Goal: Find specific page/section: Find specific page/section

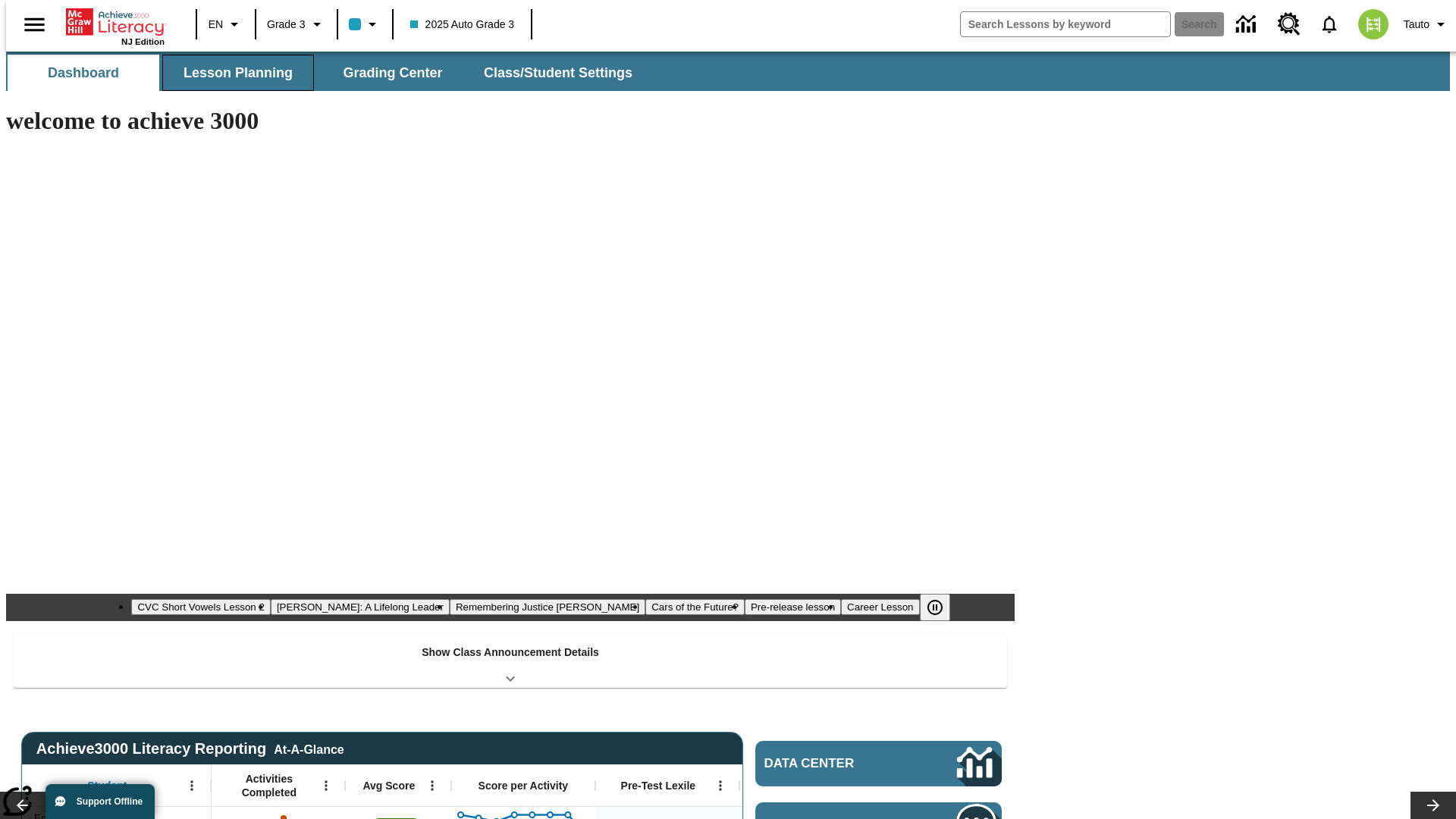
click at [232, 73] on span "Lesson Planning" at bounding box center [238, 73] width 109 height 18
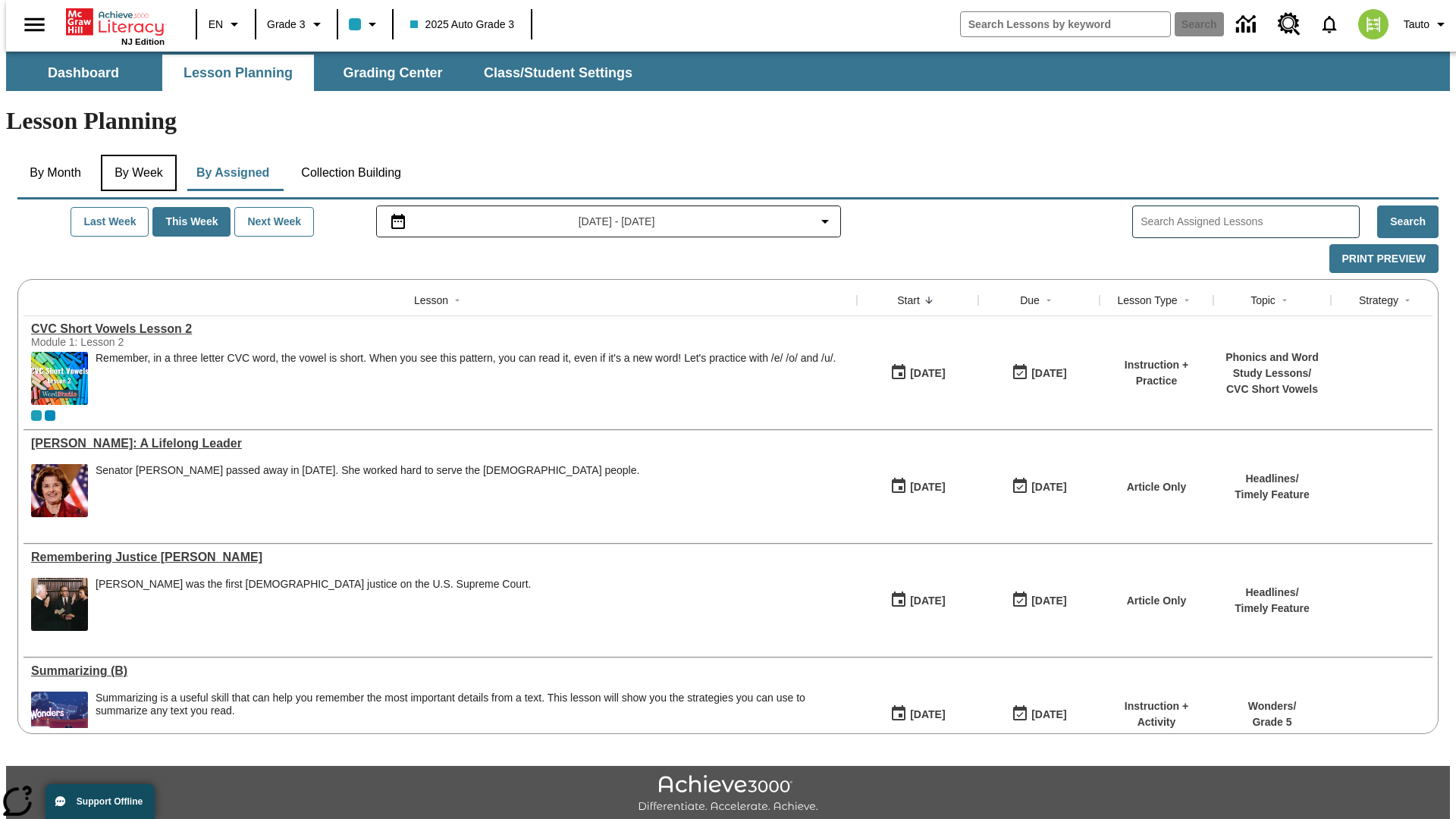
click at [136, 154] on button "By Week" at bounding box center [139, 172] width 76 height 37
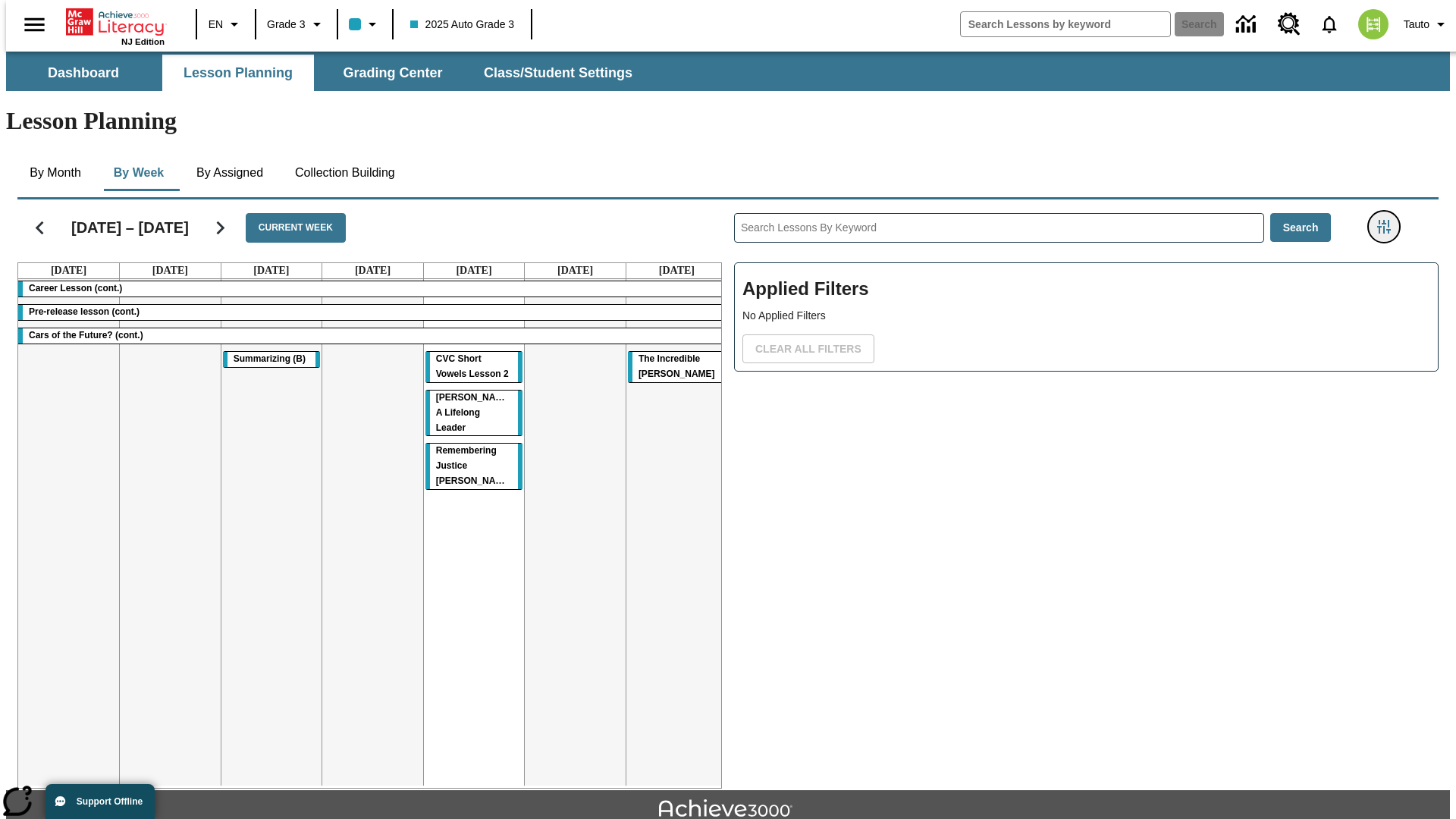
click at [1389, 220] on icon "Filters Side menu" at bounding box center [1384, 227] width 14 height 14
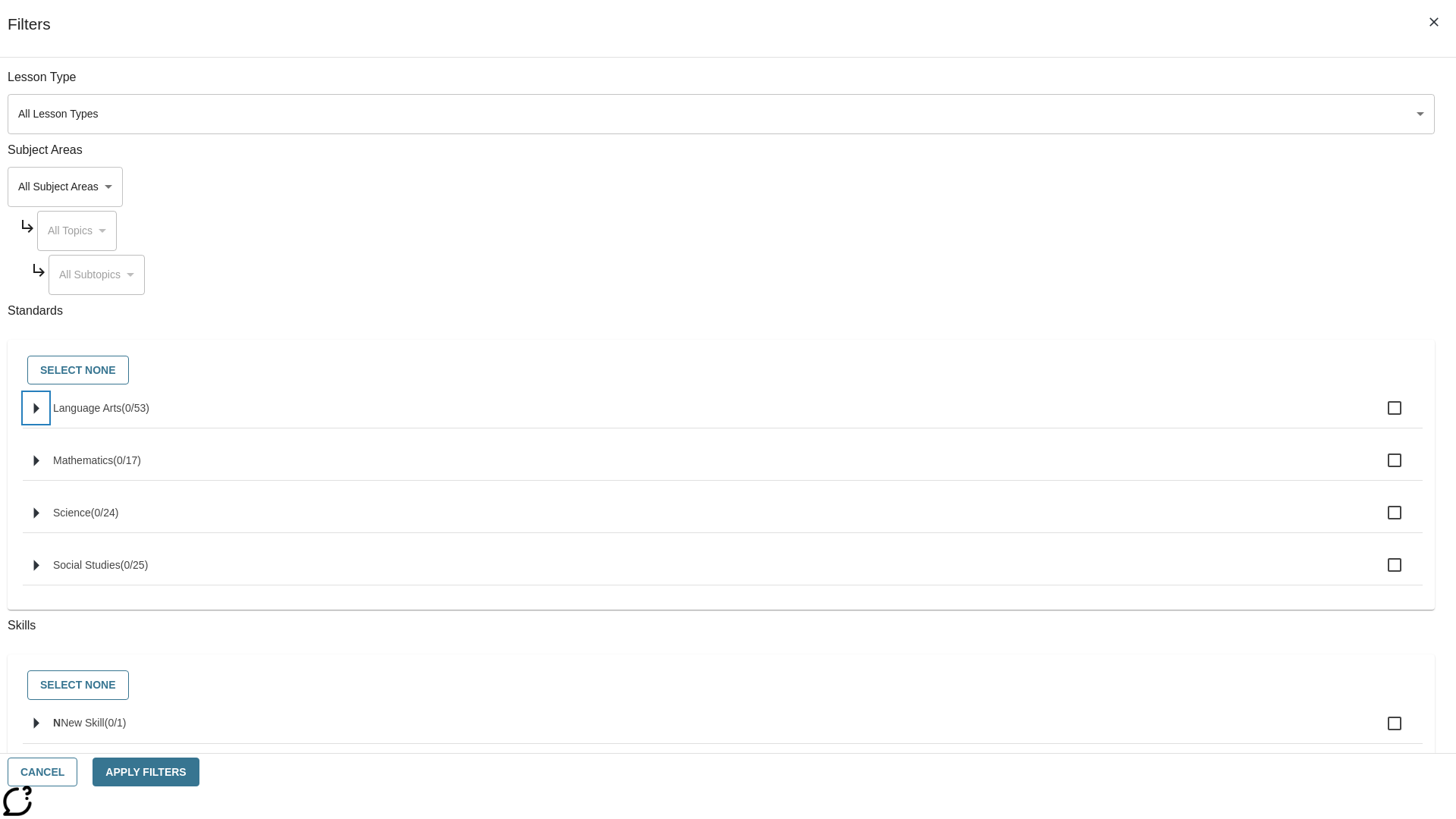
click at [40, 414] on icon "Select standards" at bounding box center [36, 408] width 5 height 11
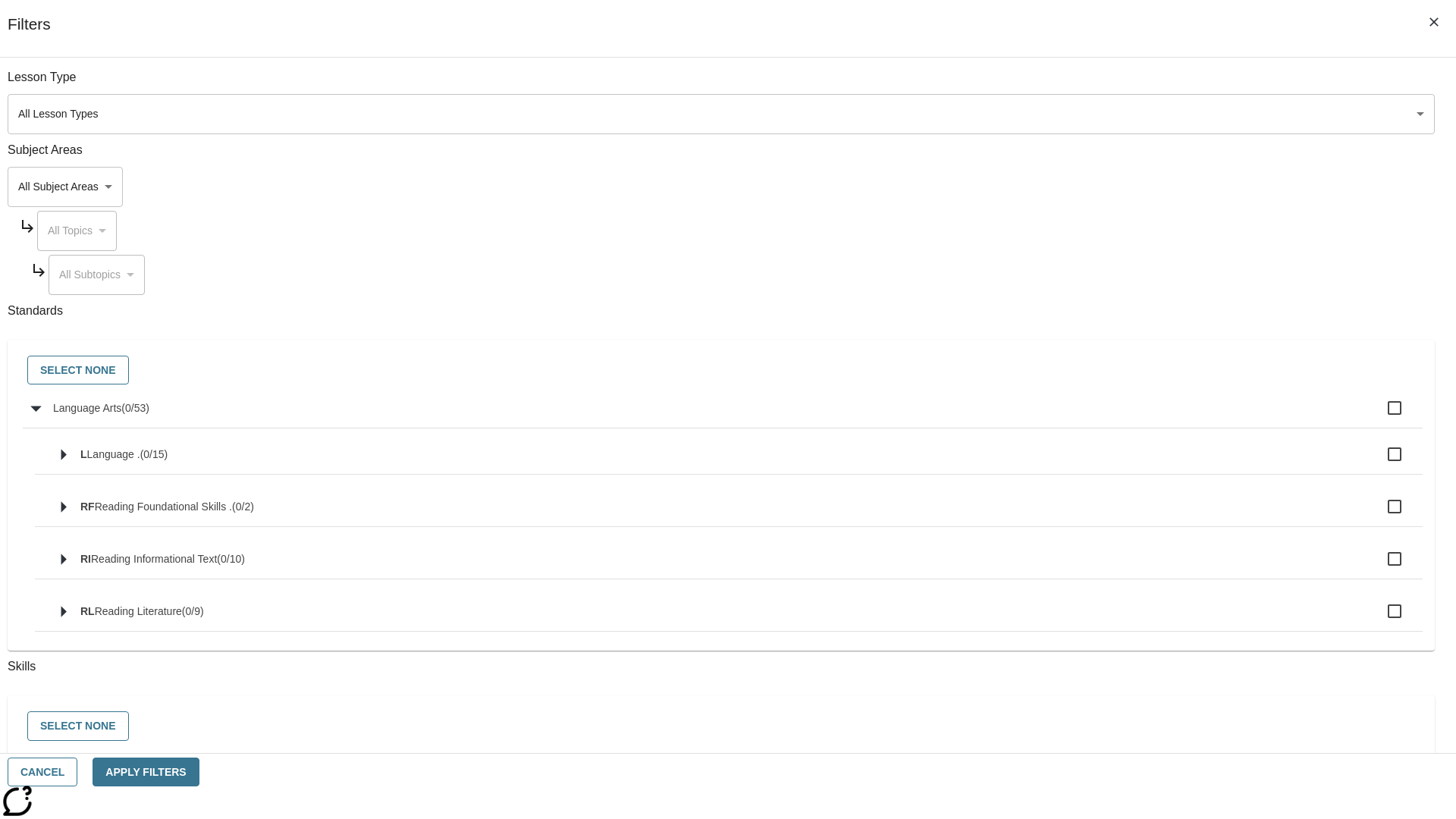
click at [1103, 417] on label "Language Arts ( 0 / 53 )" at bounding box center [731, 408] width 1357 height 32
click at [1379, 417] on input "Language Arts ( 0 / 53 )" at bounding box center [1395, 408] width 32 height 32
checkbox input "true"
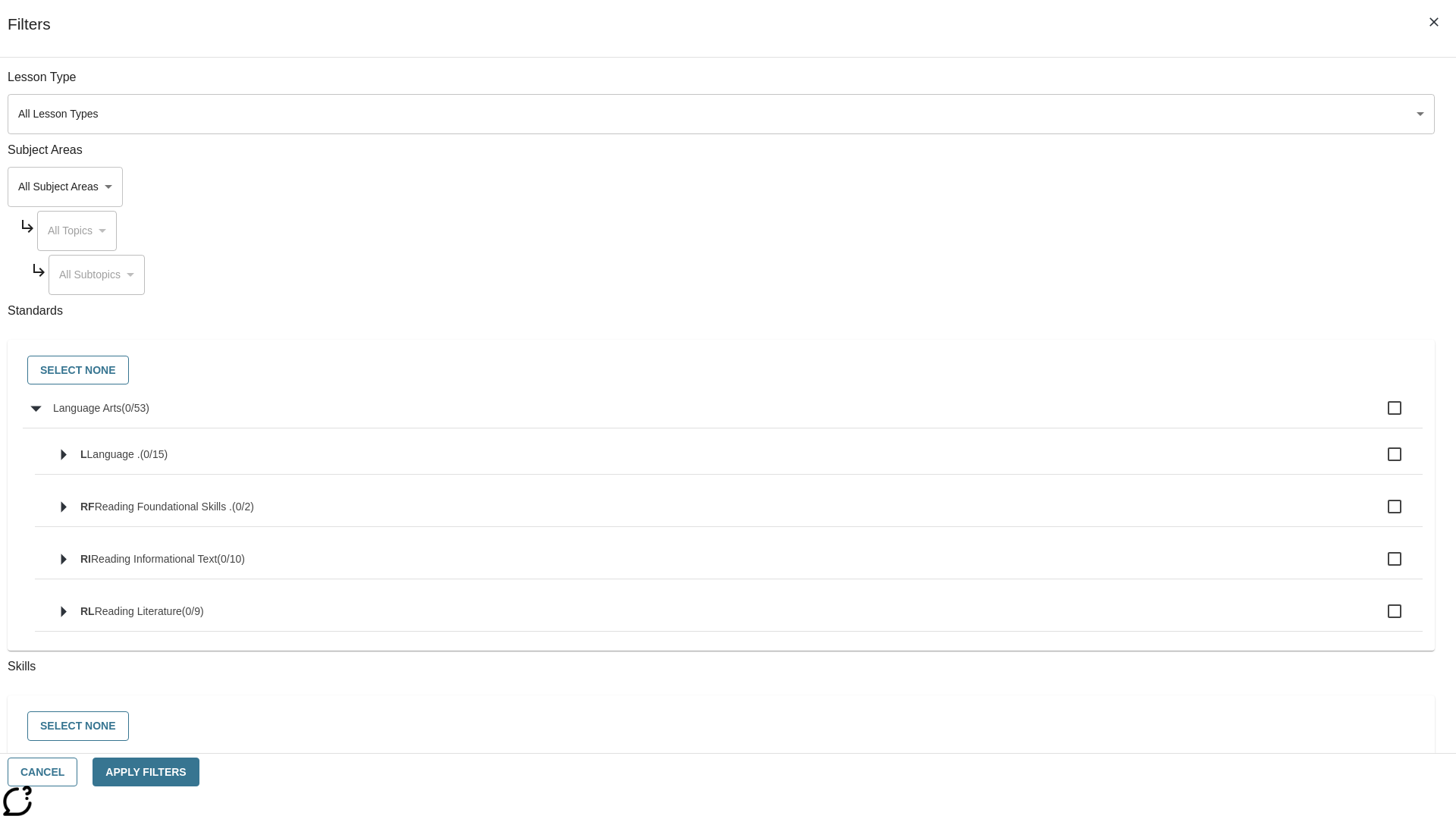
checkbox input "true"
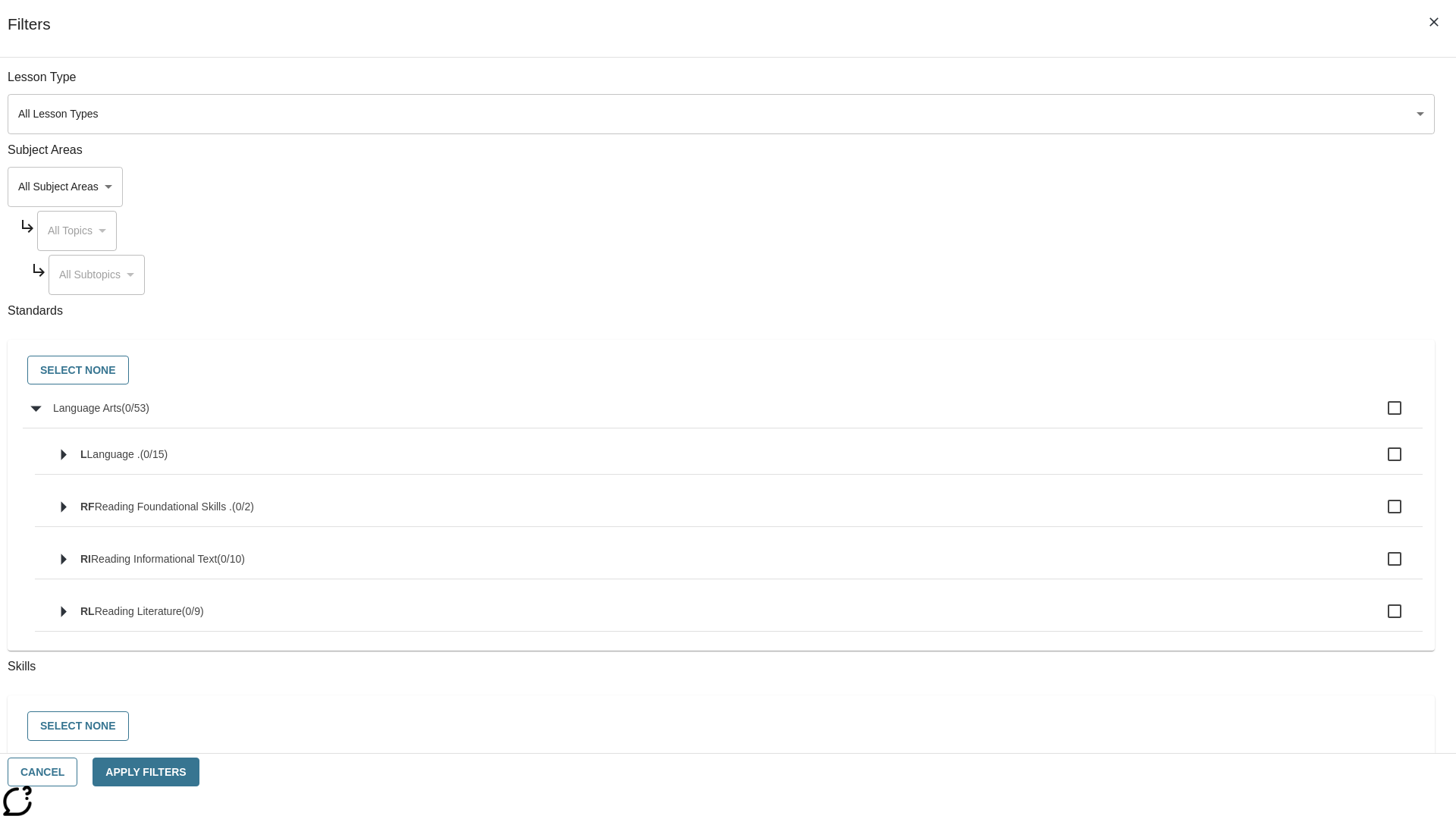
checkbox input "true"
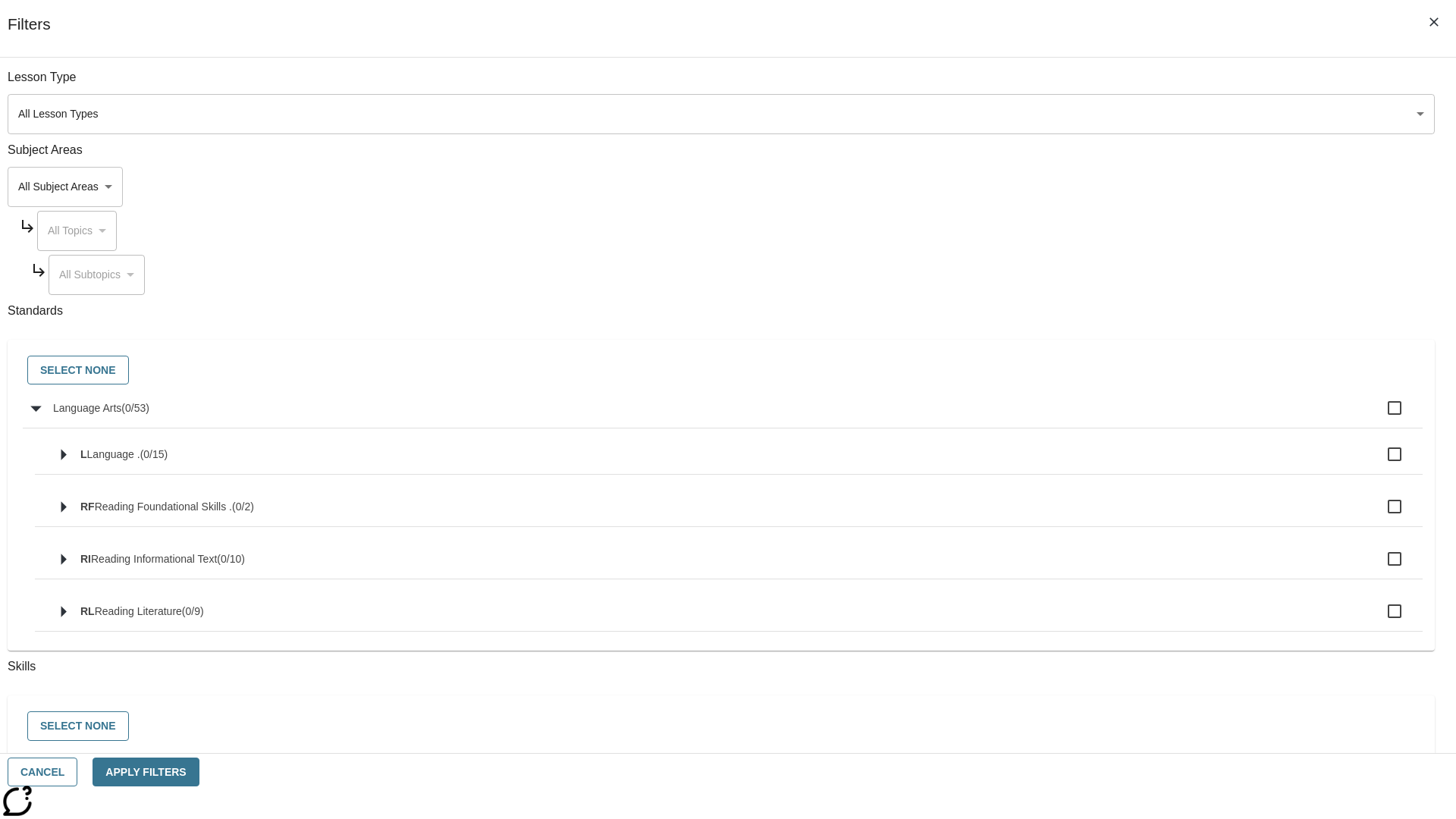
checkbox input "true"
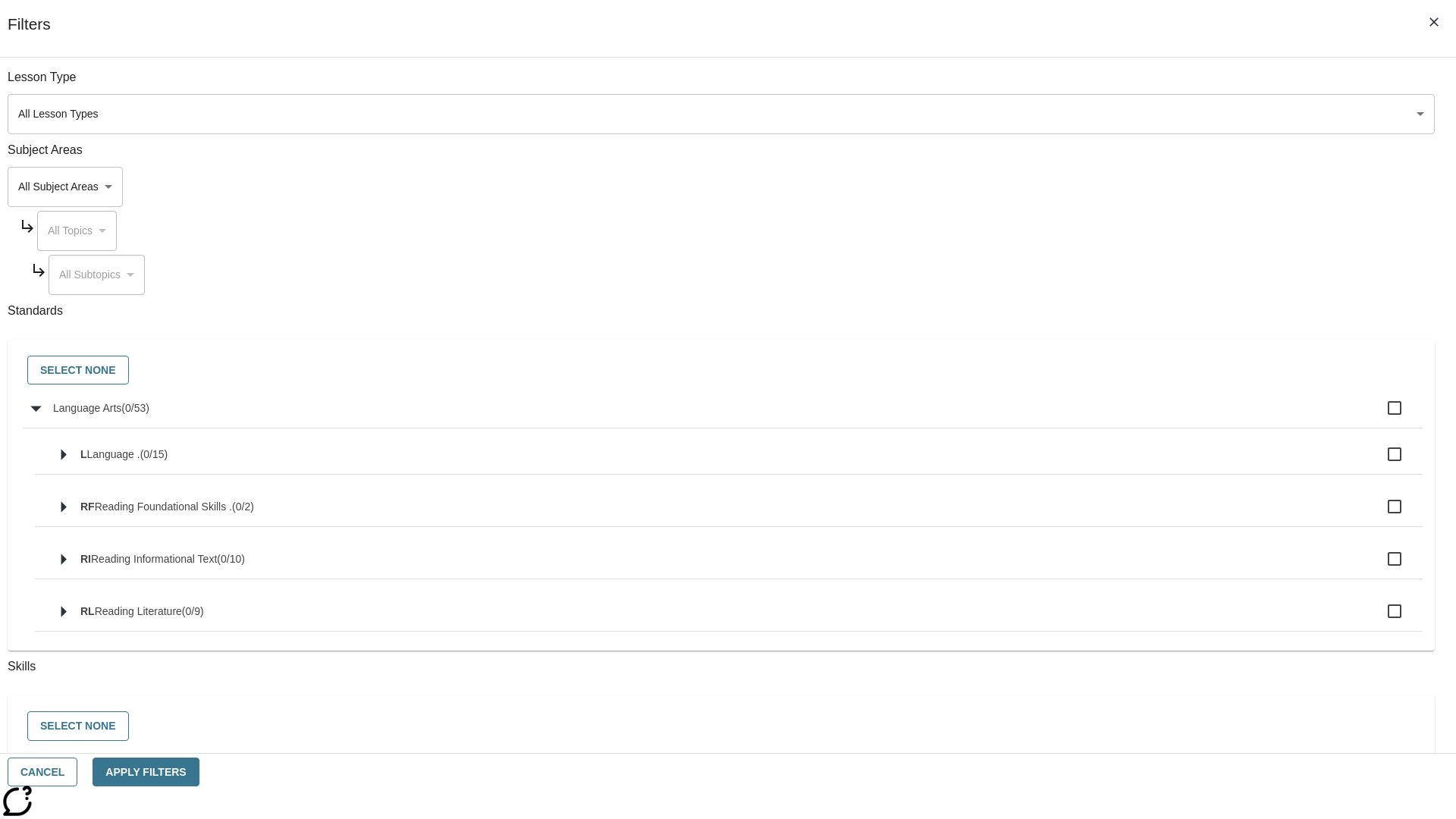
checkbox input "true"
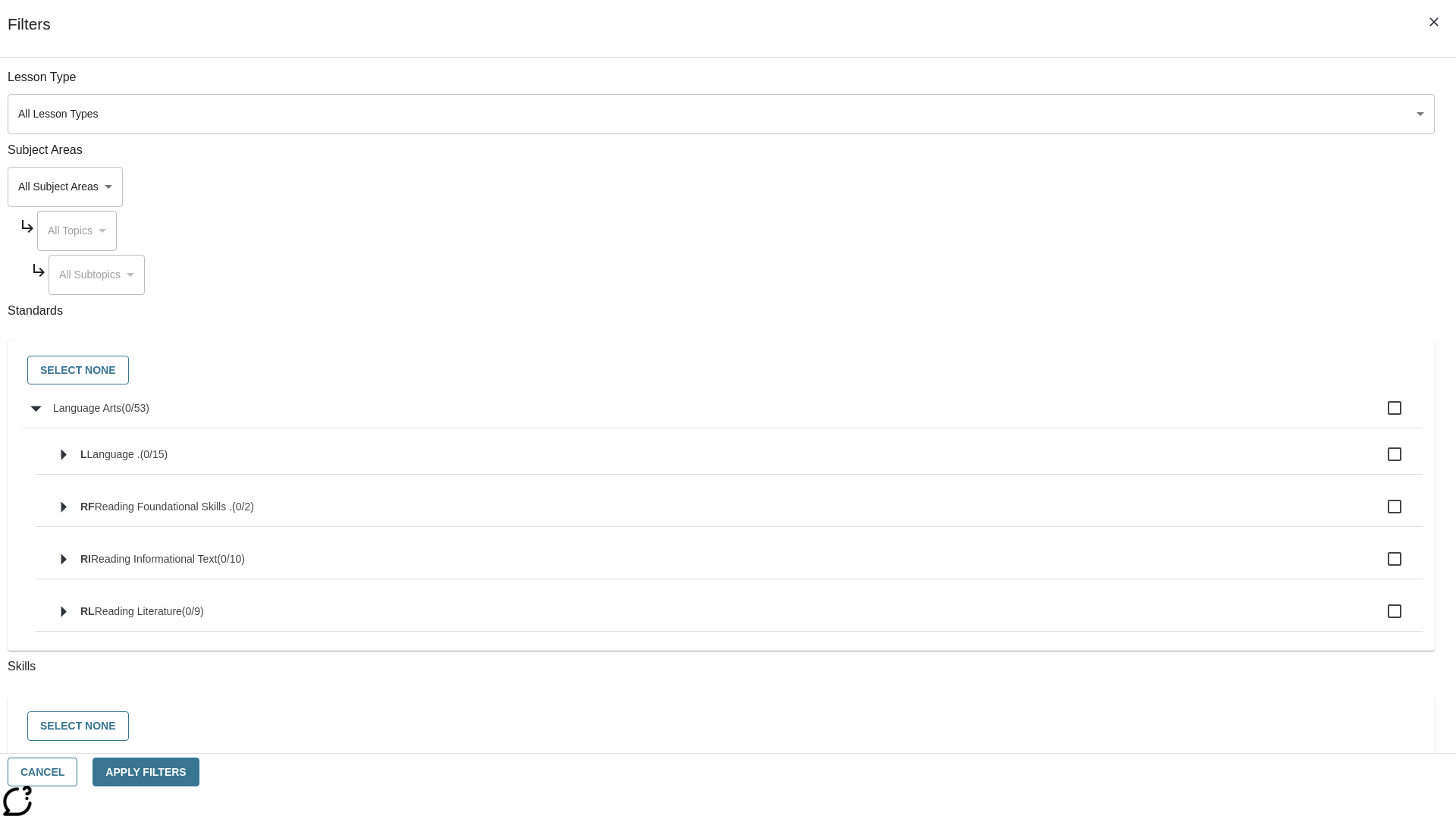
checkbox input "true"
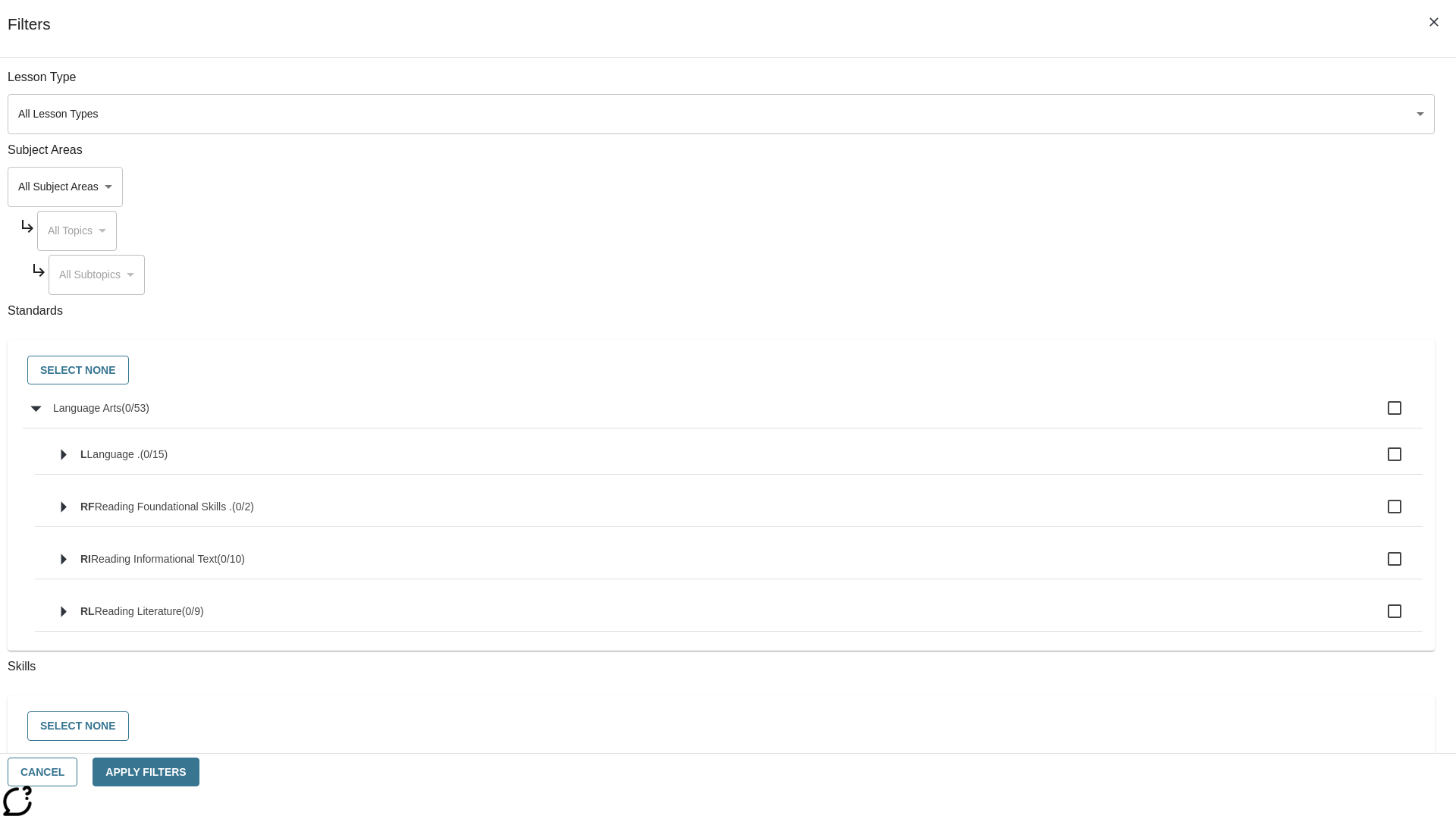
checkbox input "true"
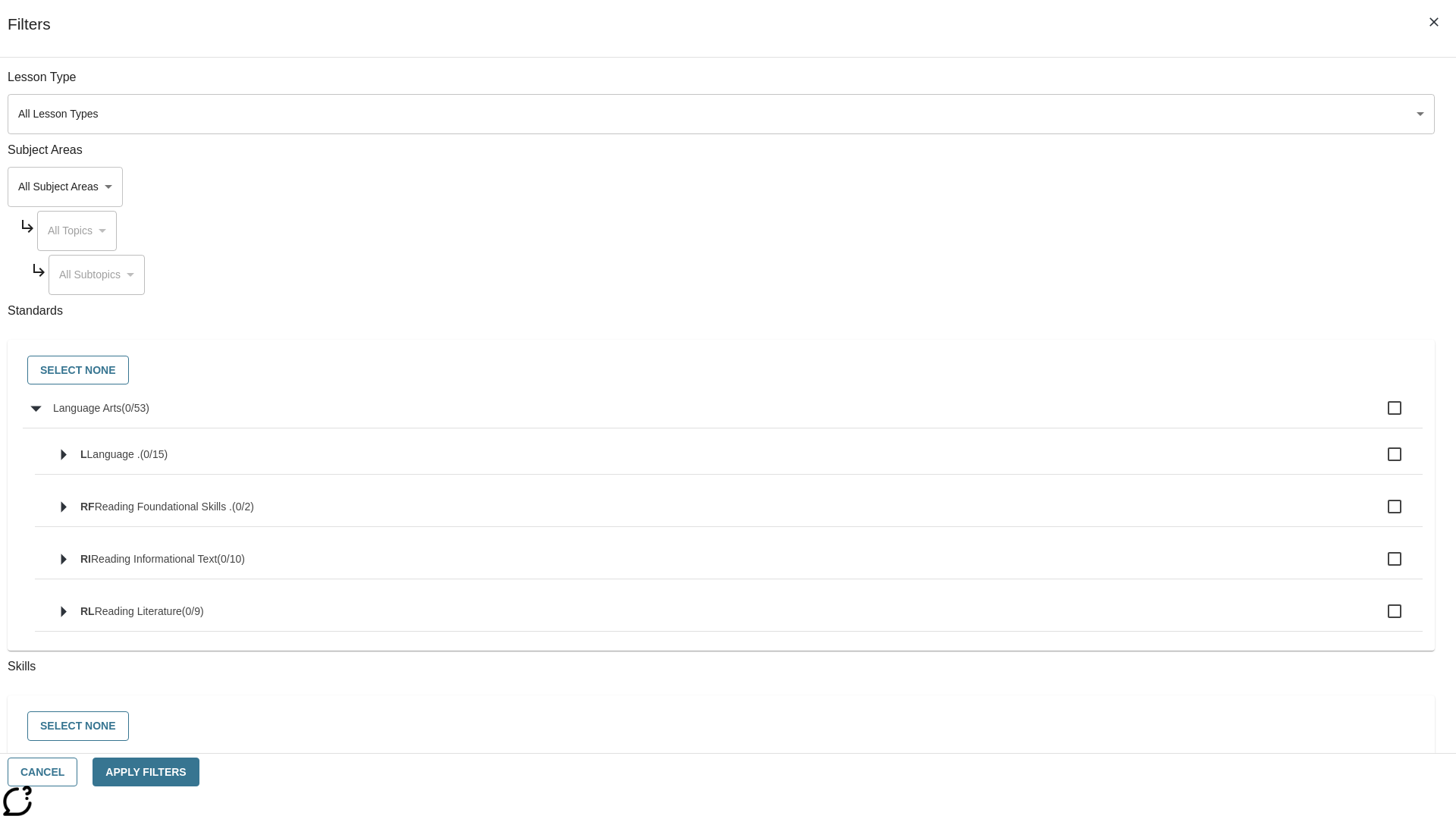
checkbox input "true"
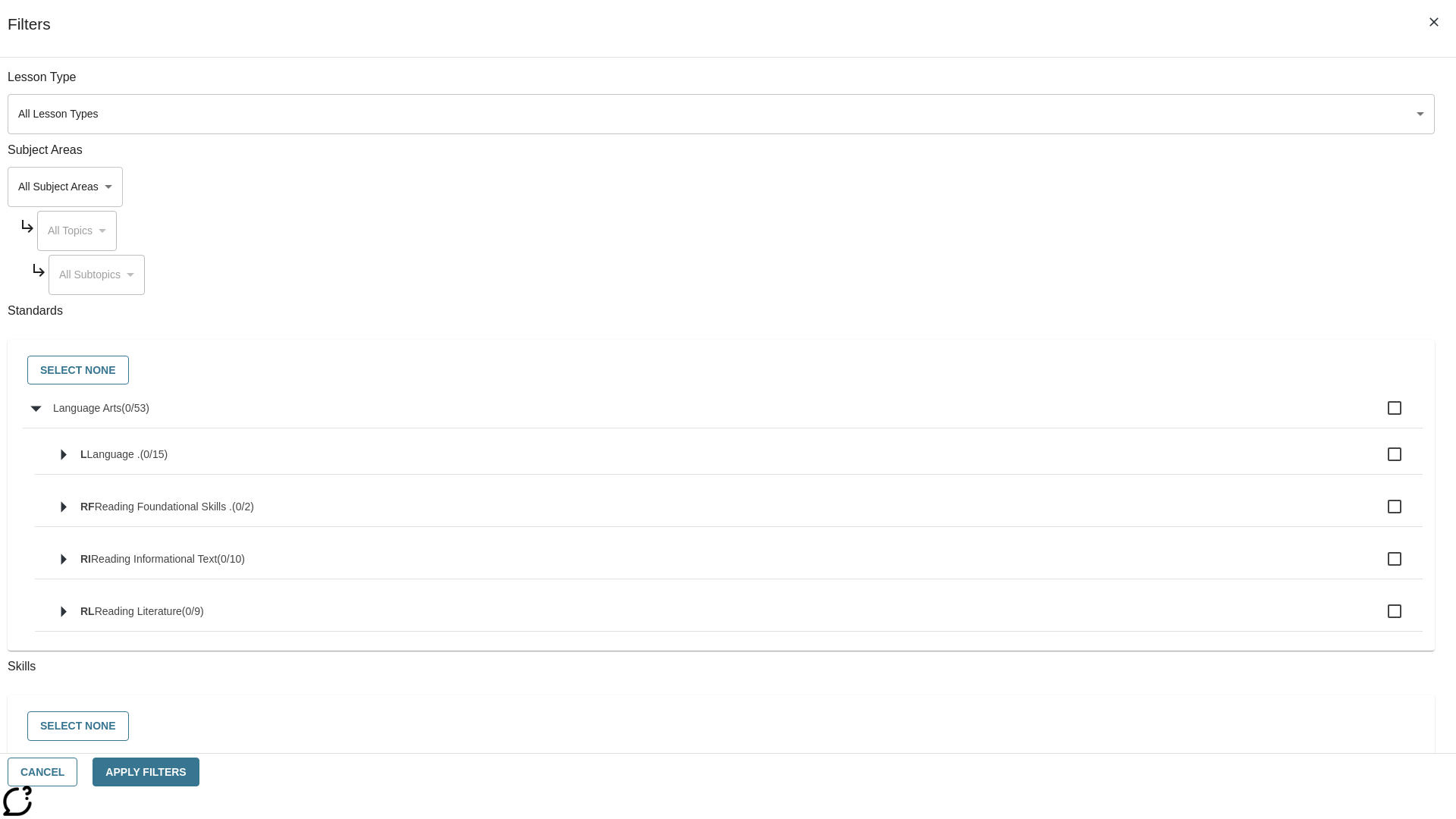
checkbox input "true"
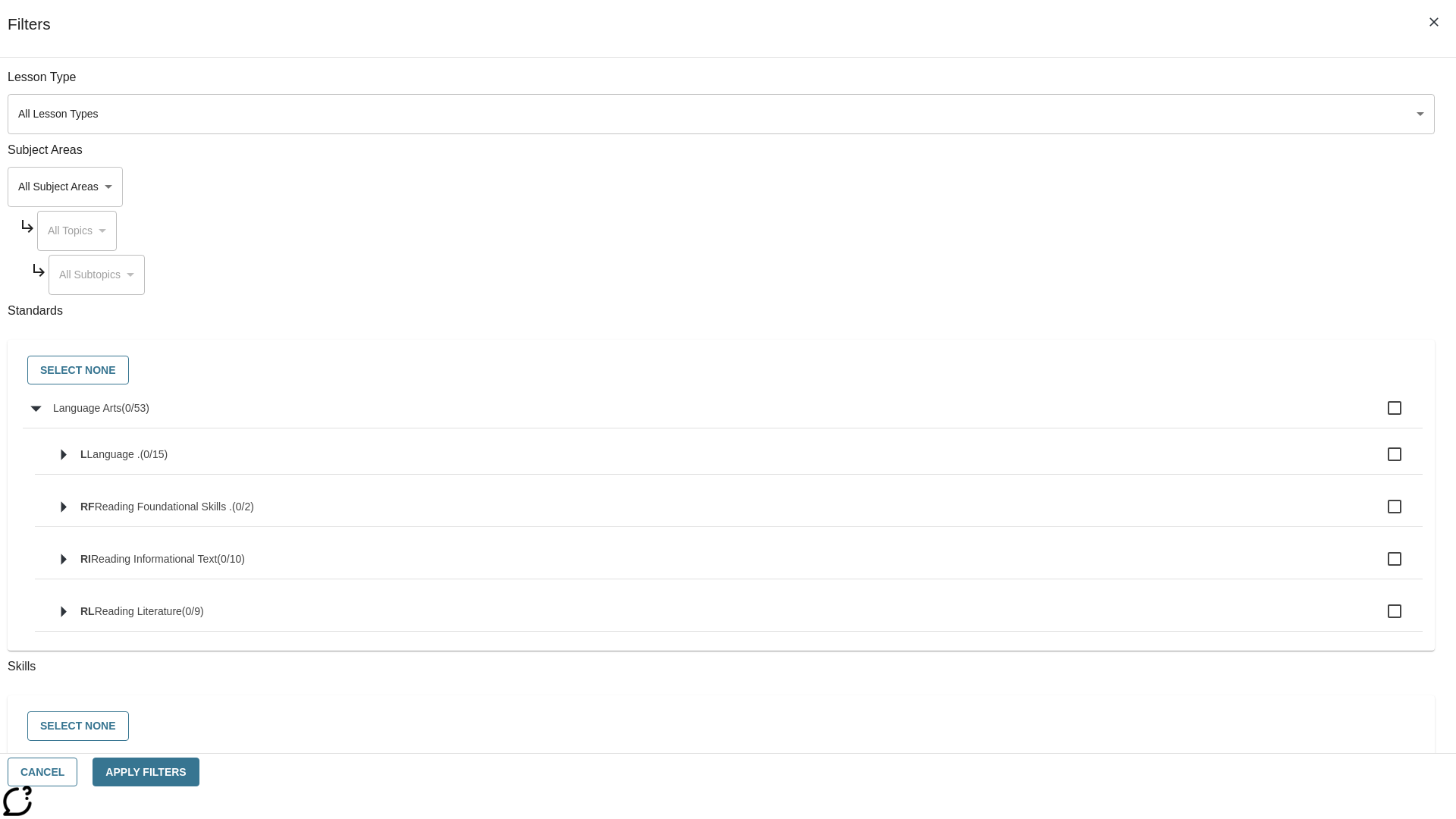
checkbox input "true"
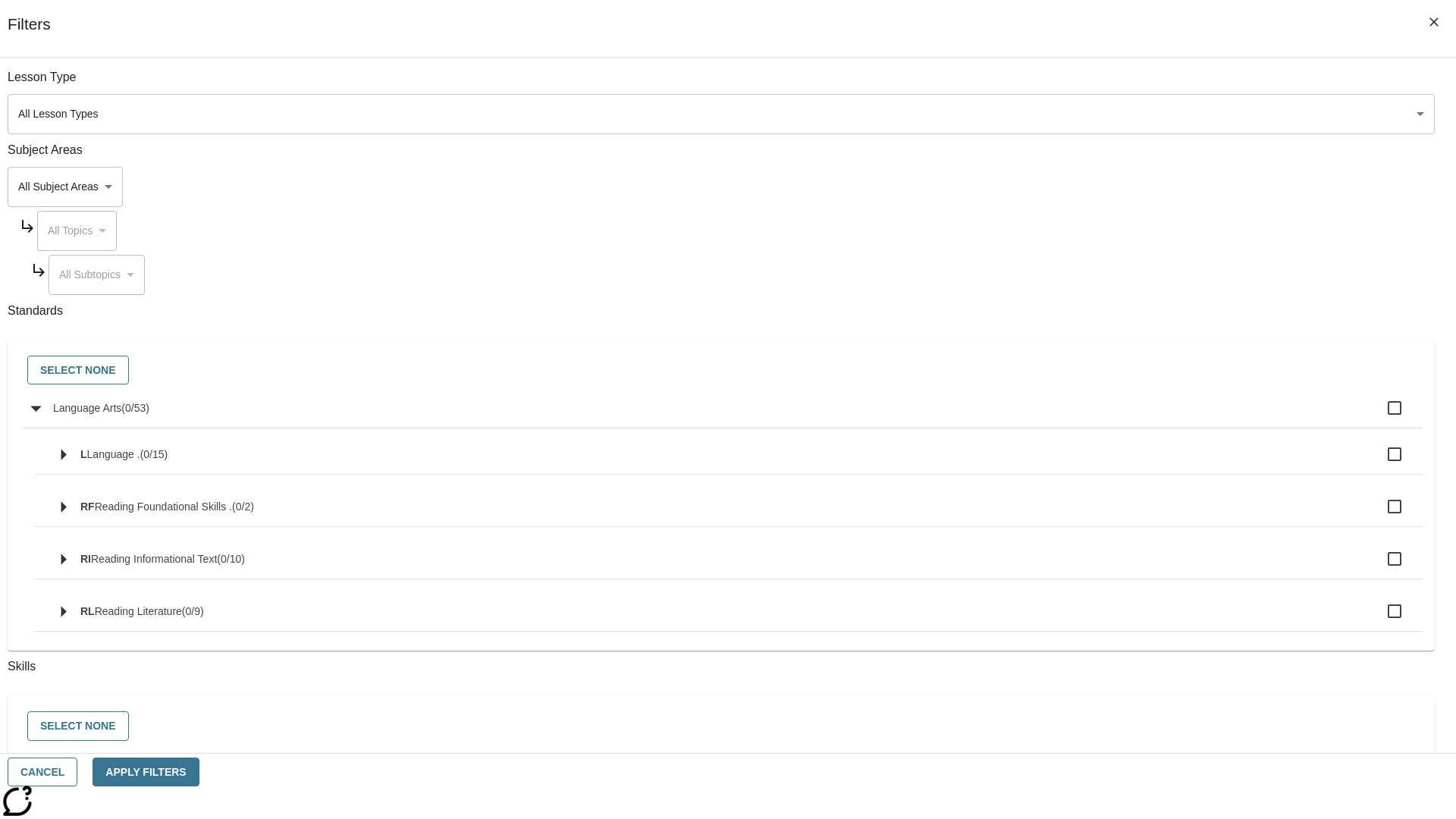
checkbox input "true"
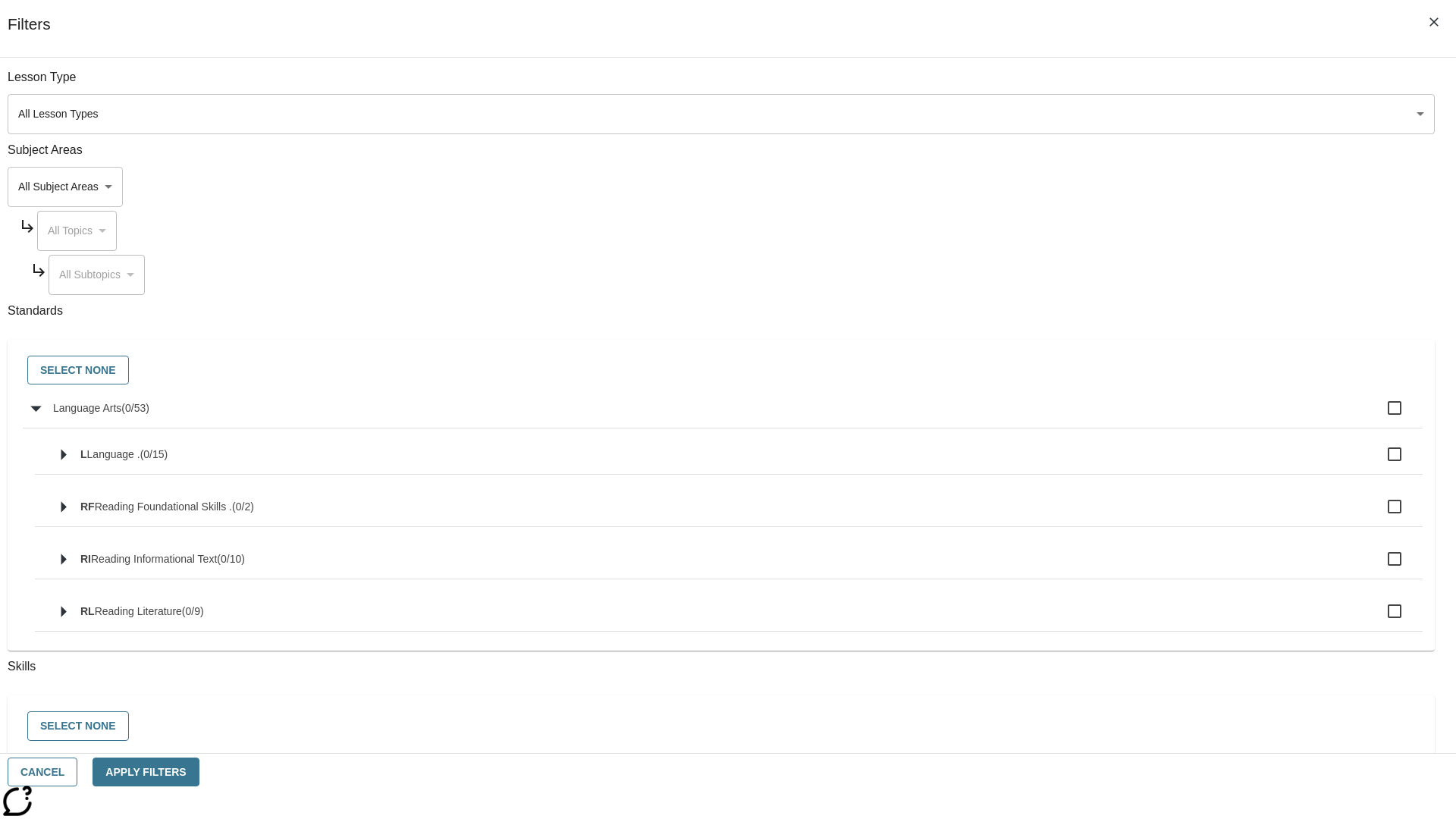
checkbox input "true"
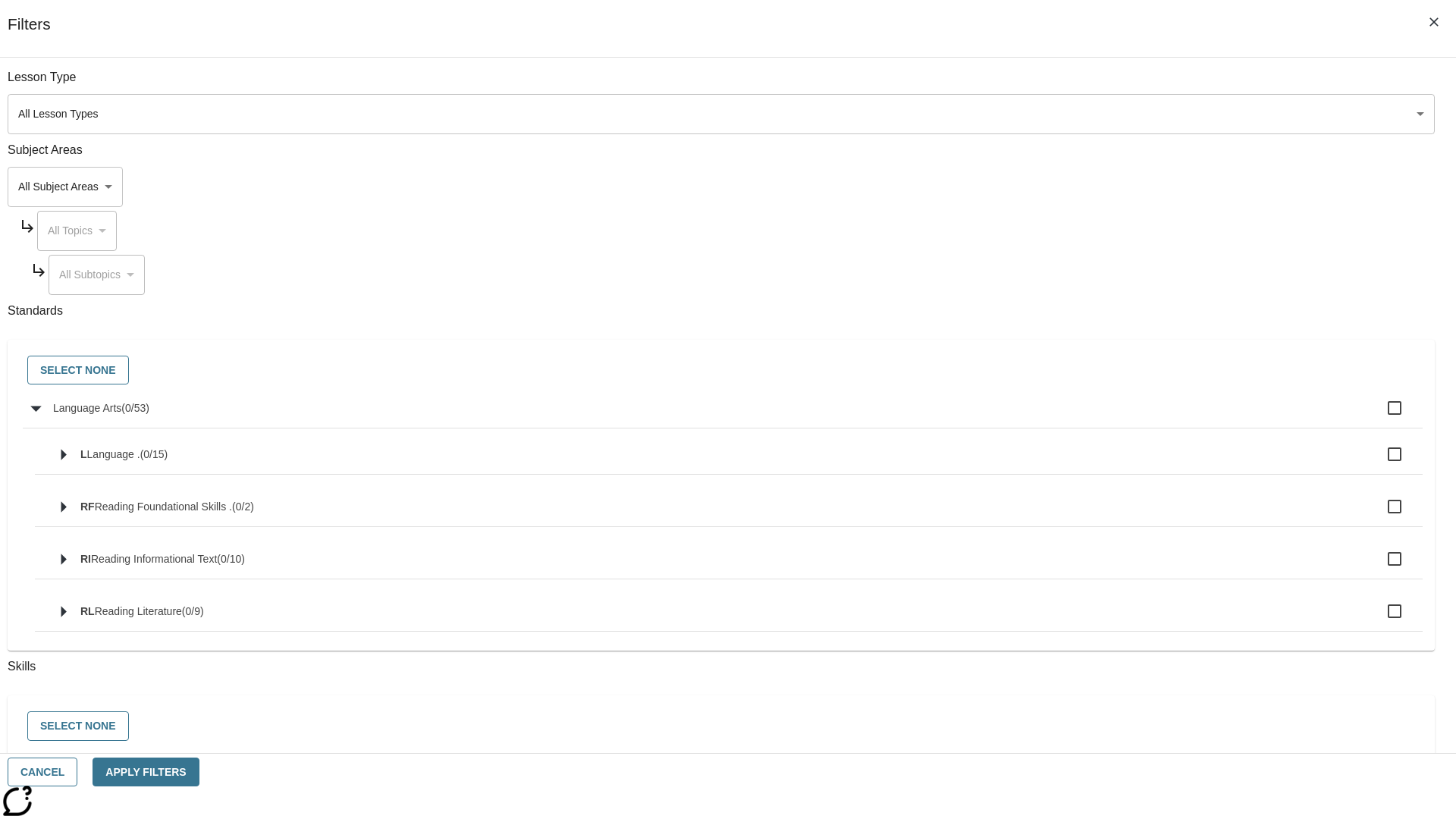
checkbox input "true"
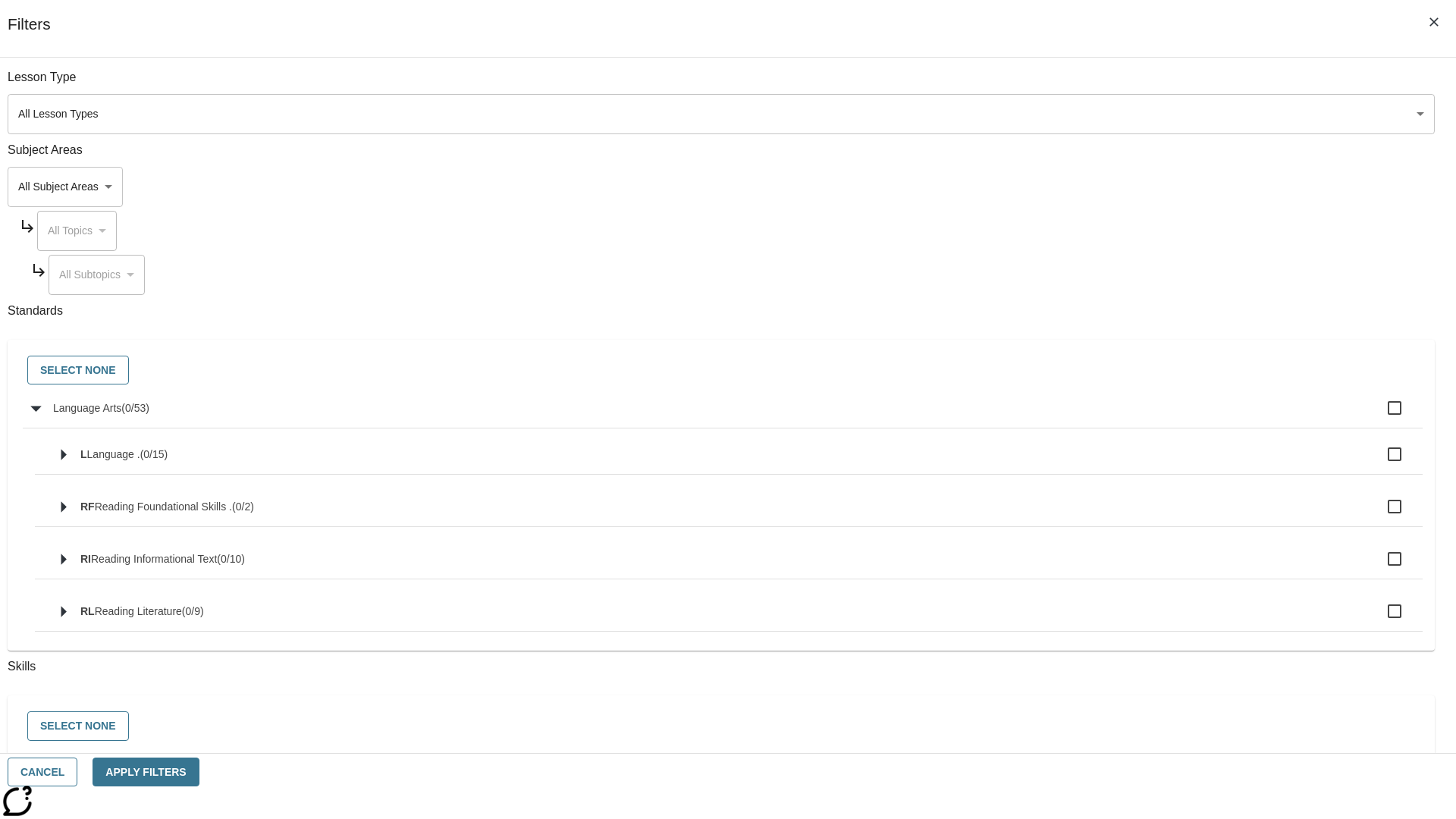
checkbox input "true"
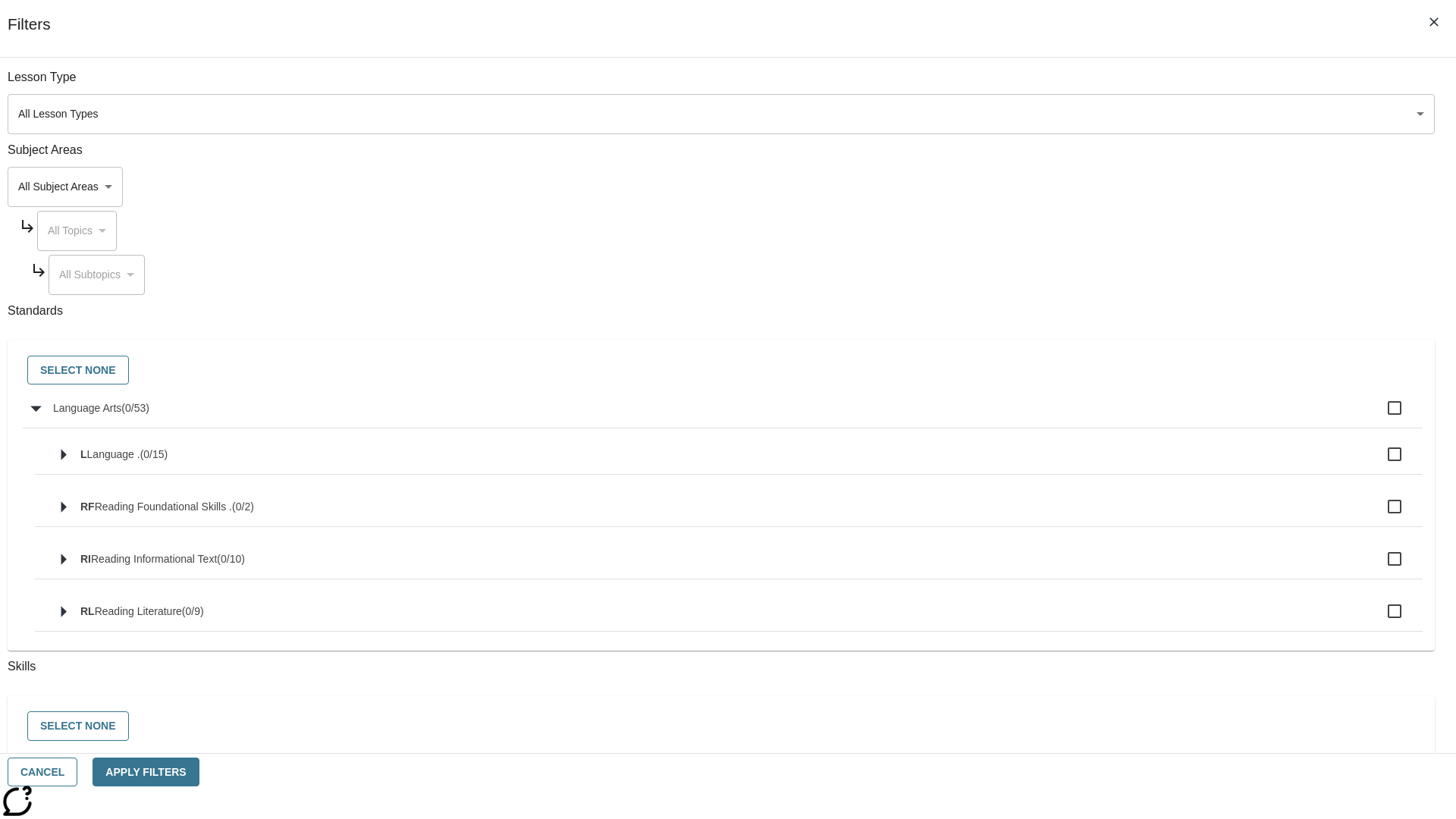
checkbox input "true"
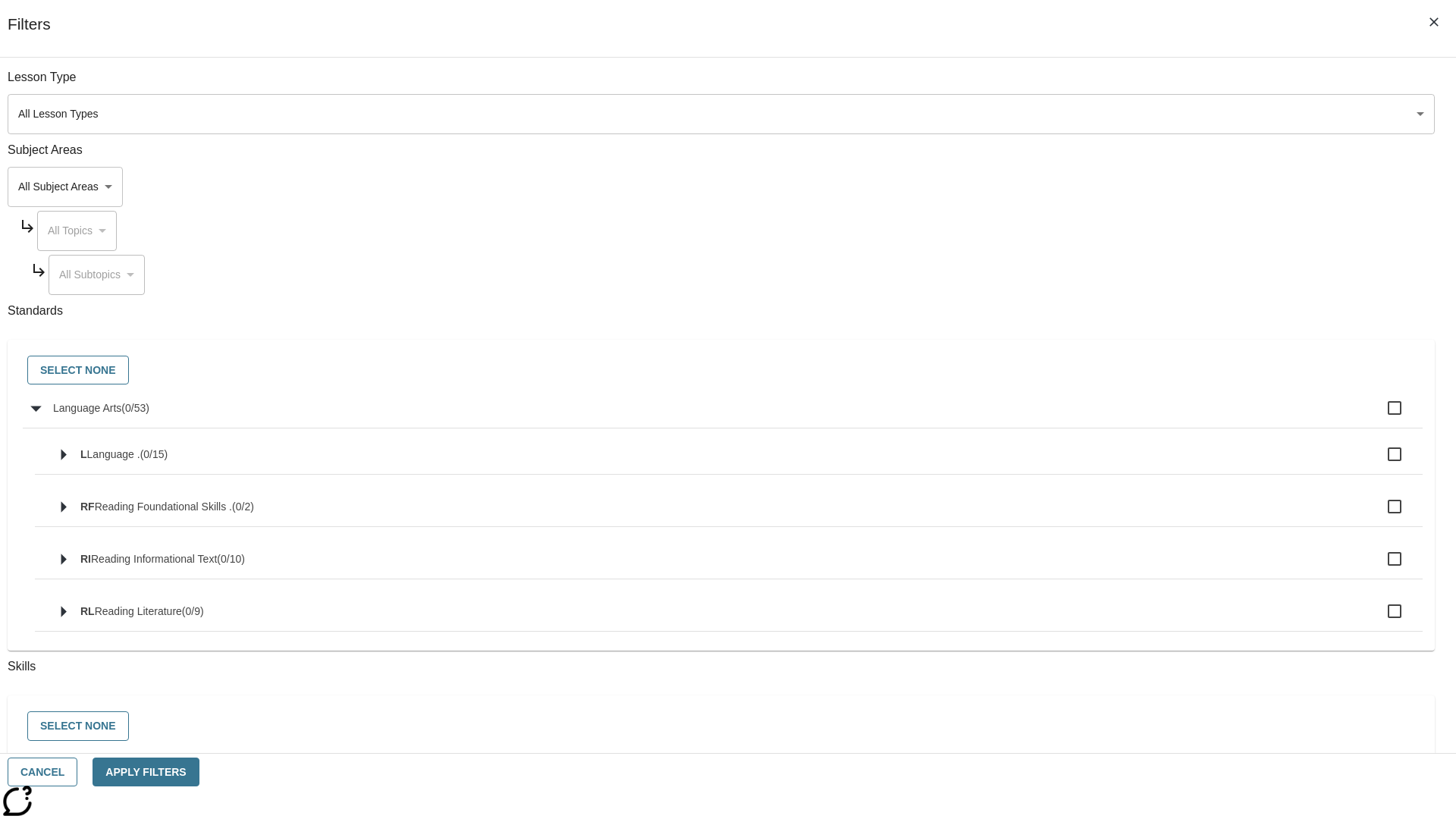
checkbox input "true"
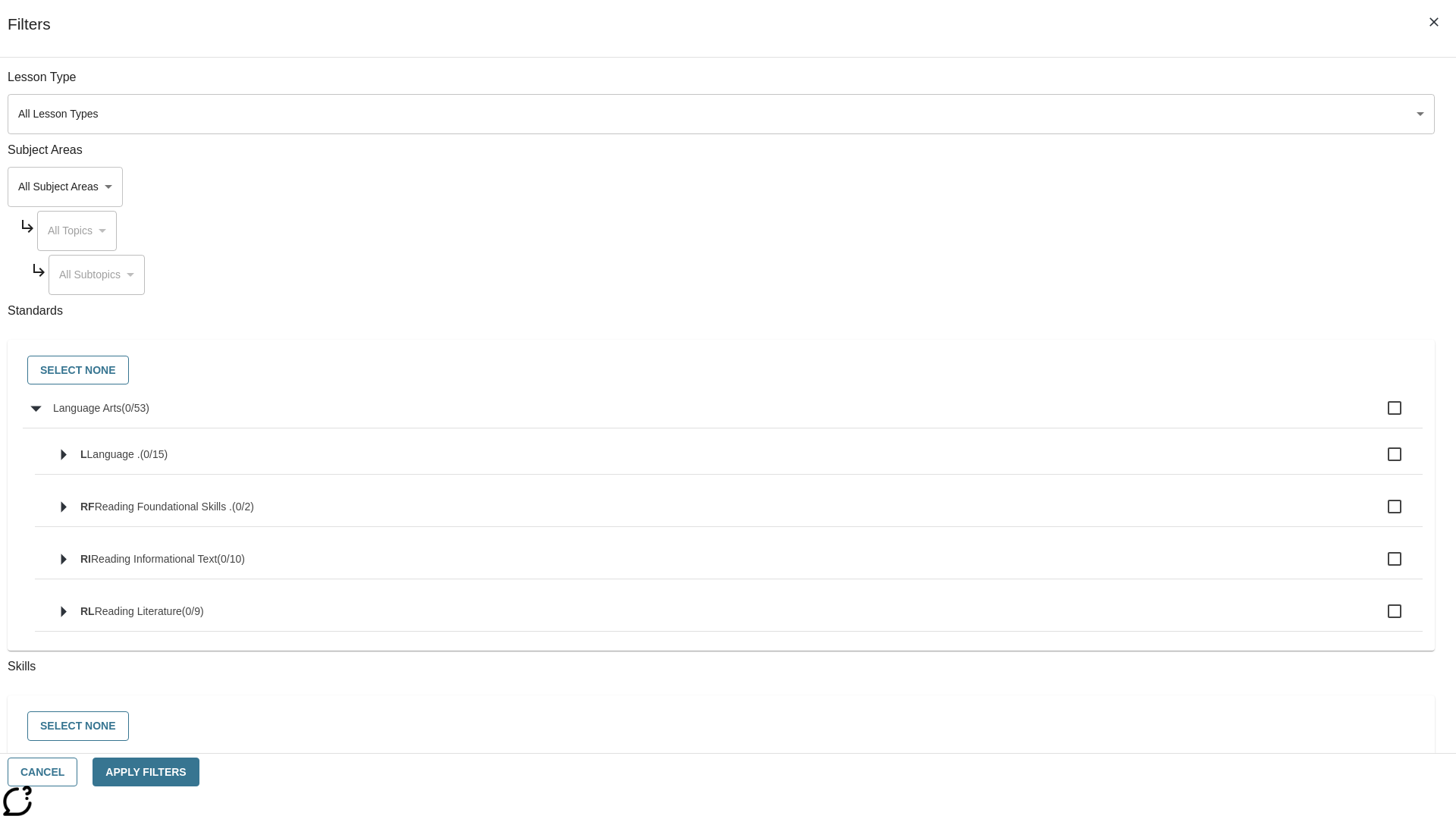
checkbox input "true"
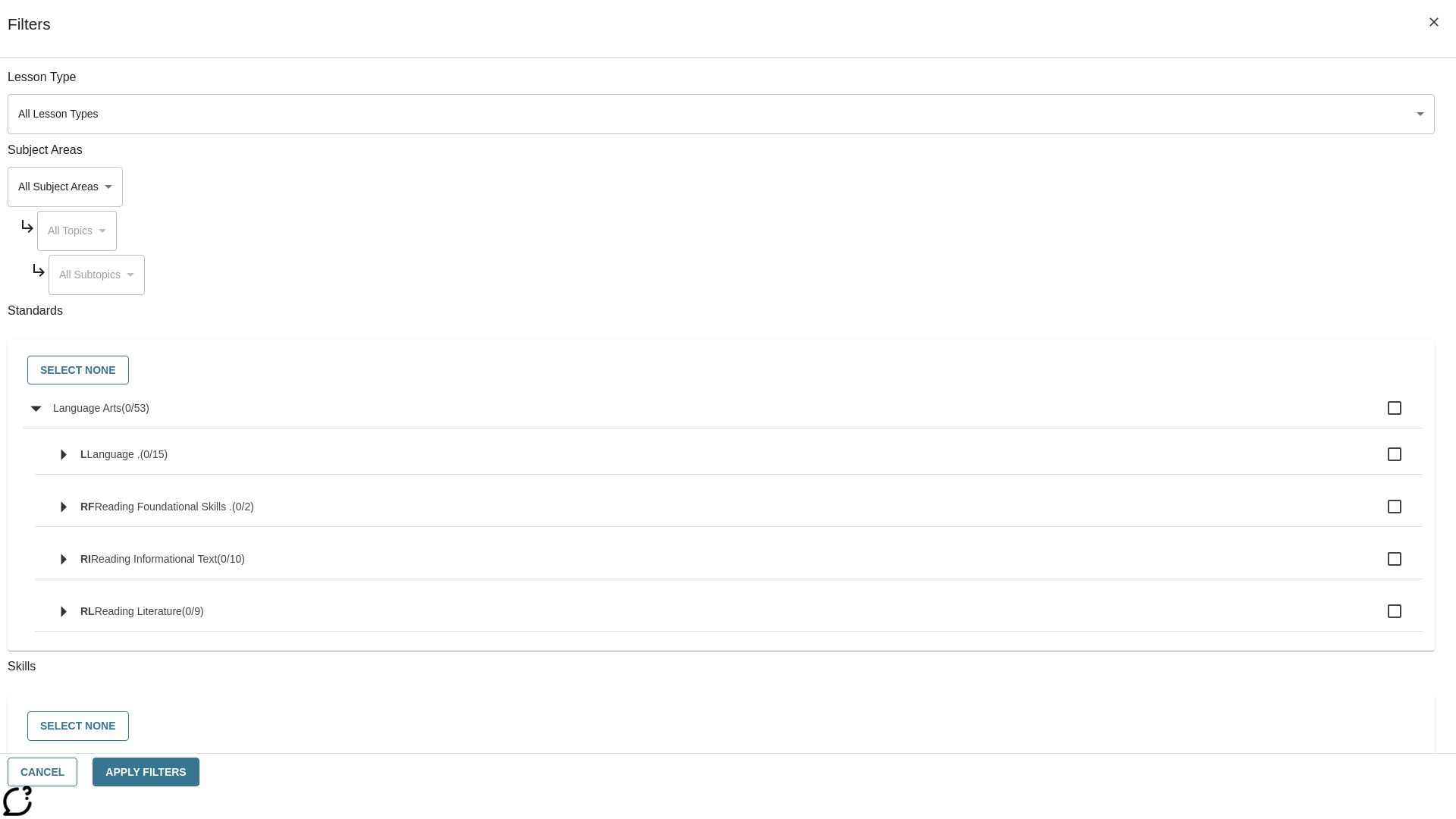
checkbox input "true"
click at [129, 371] on button "Select None" at bounding box center [78, 370] width 102 height 30
checkbox input "false"
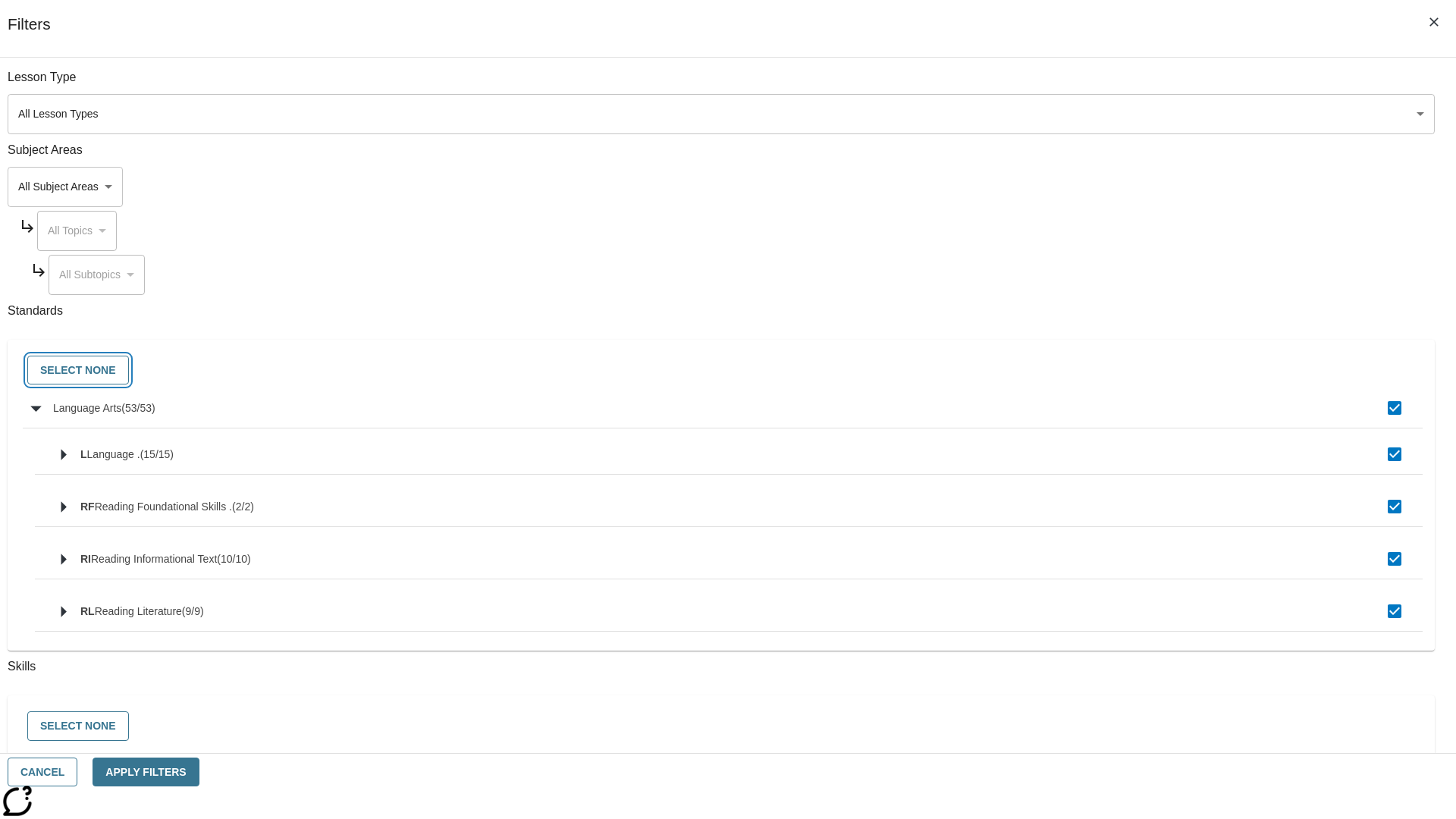
checkbox input "false"
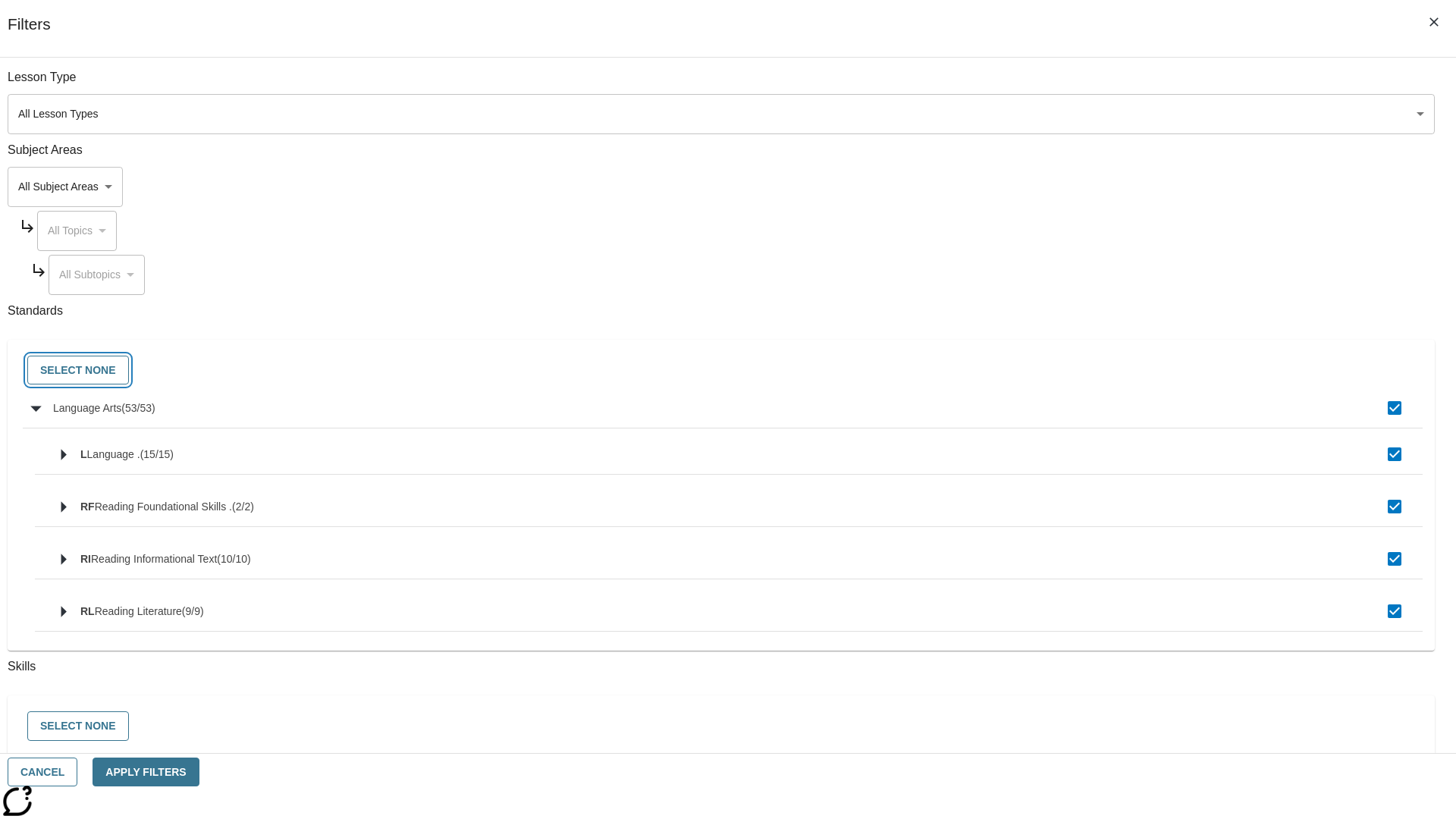
checkbox input "false"
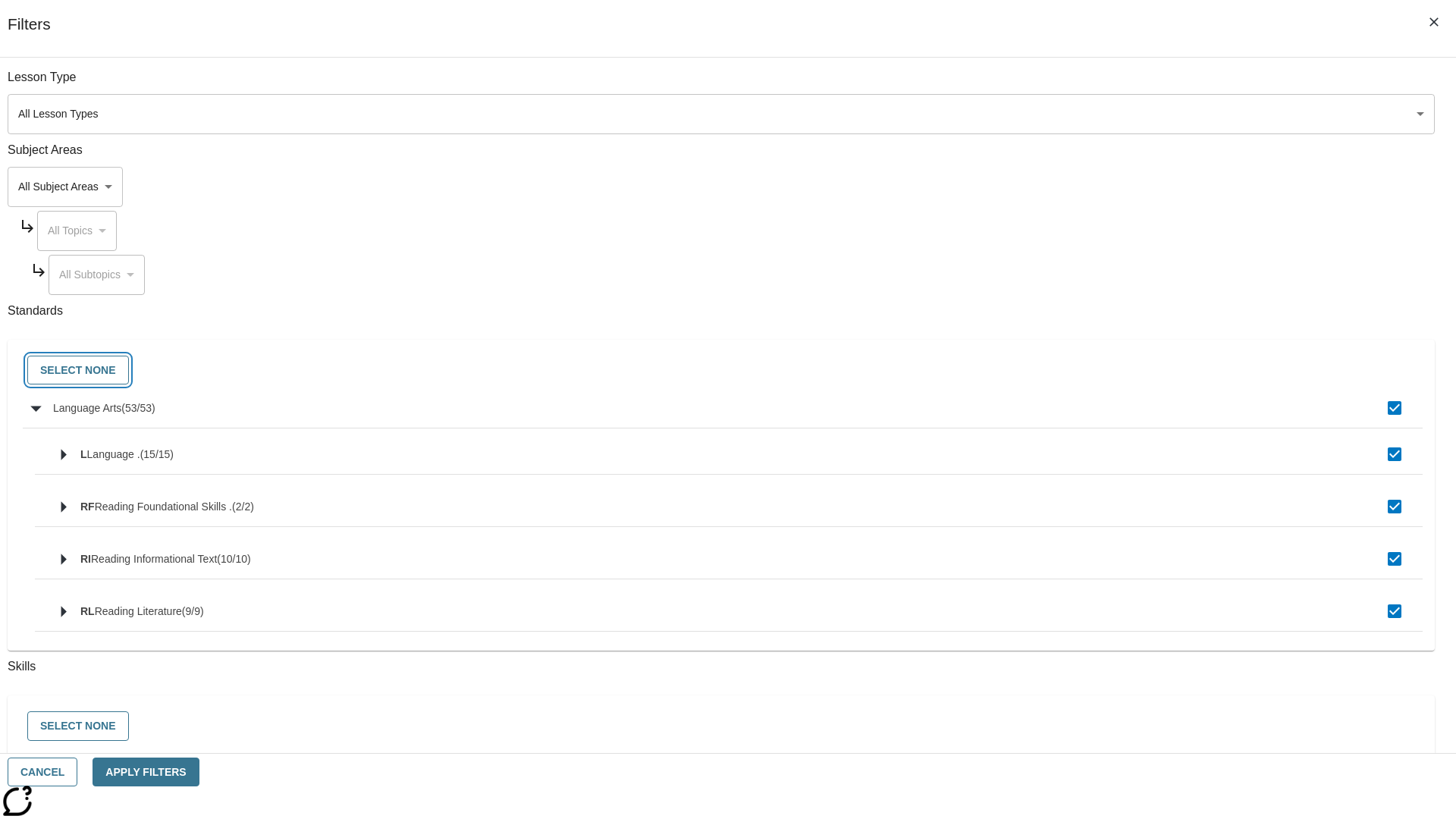
checkbox input "false"
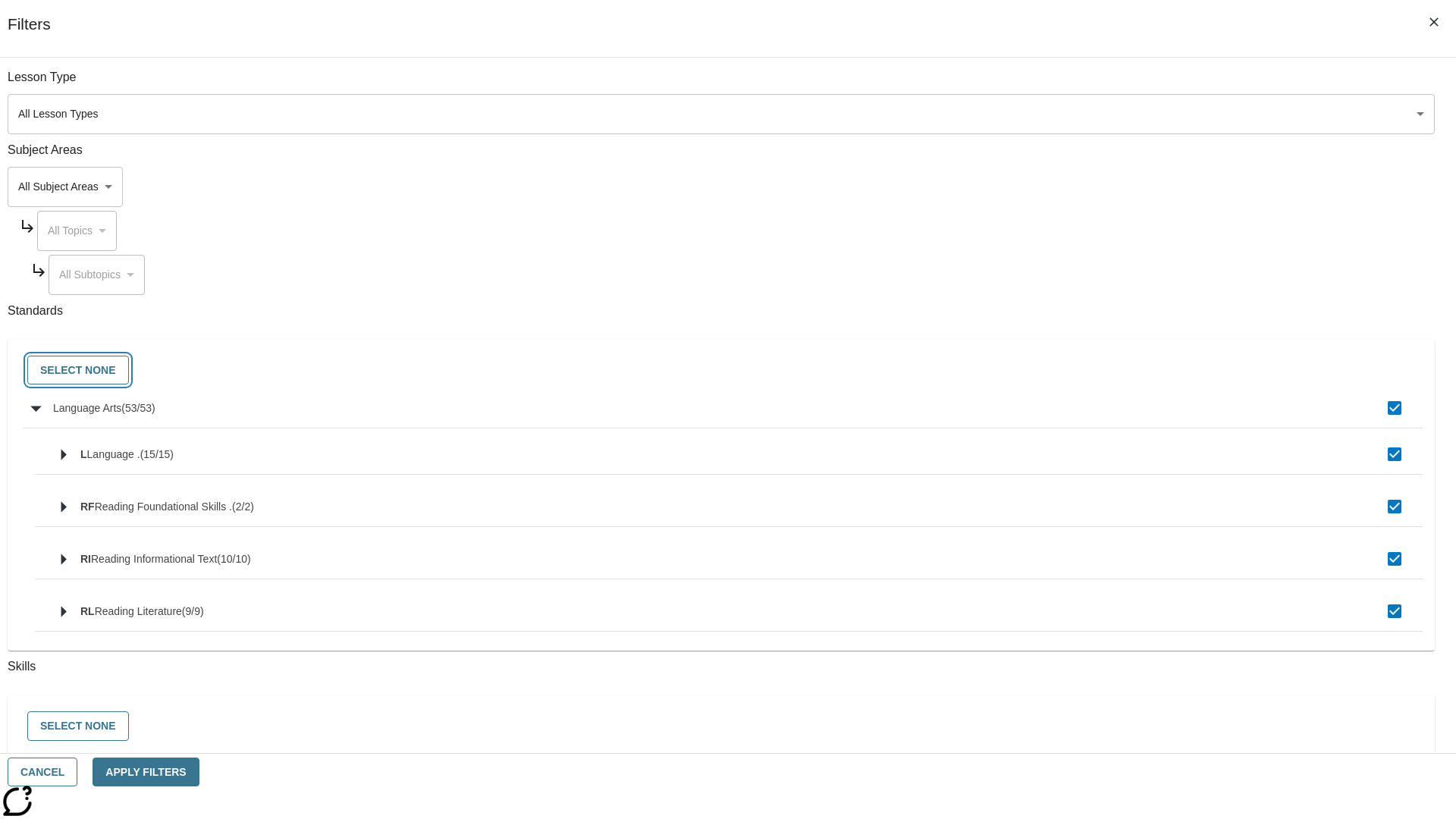
checkbox input "false"
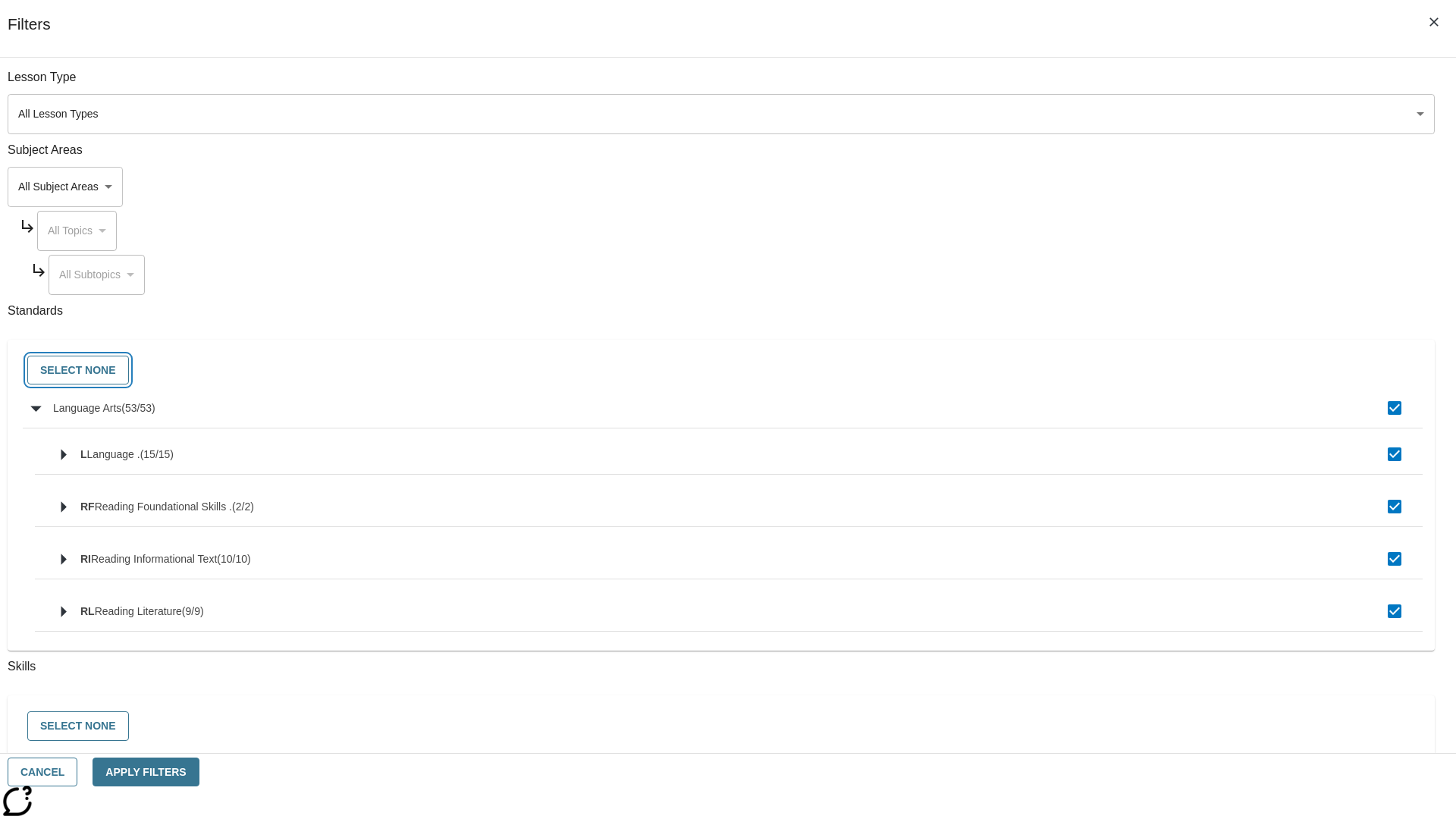
checkbox input "false"
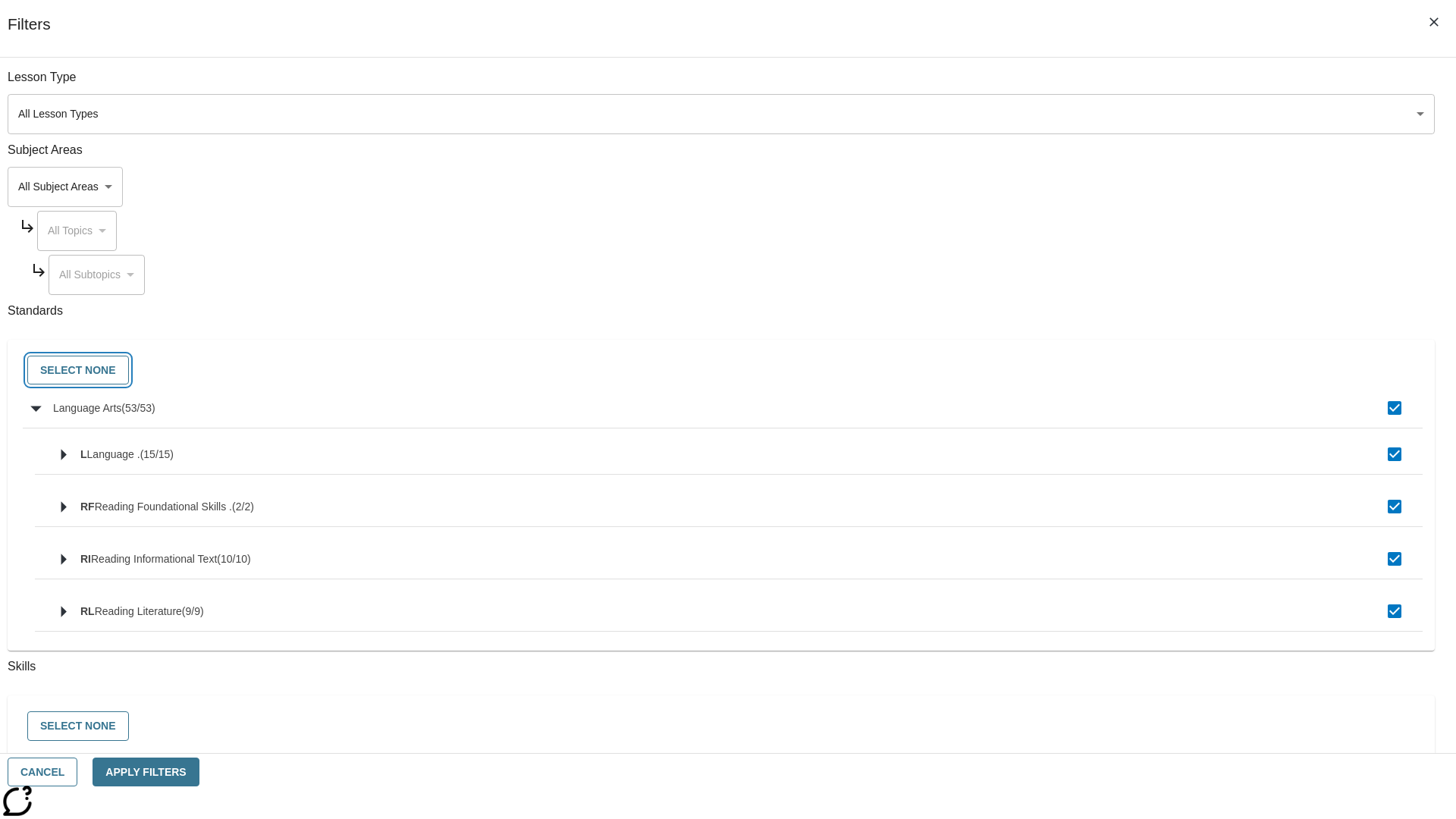
checkbox input "false"
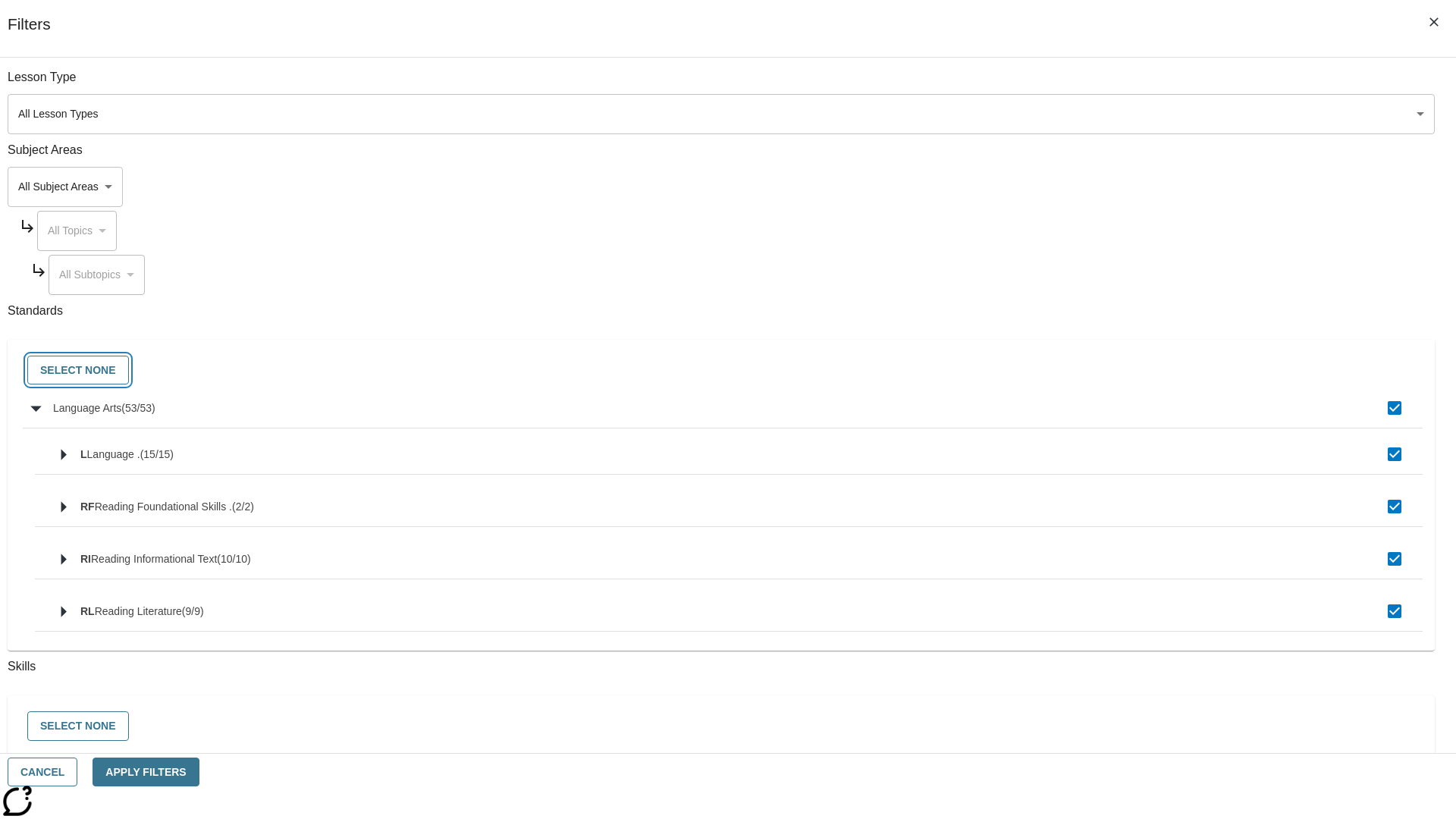
checkbox input "false"
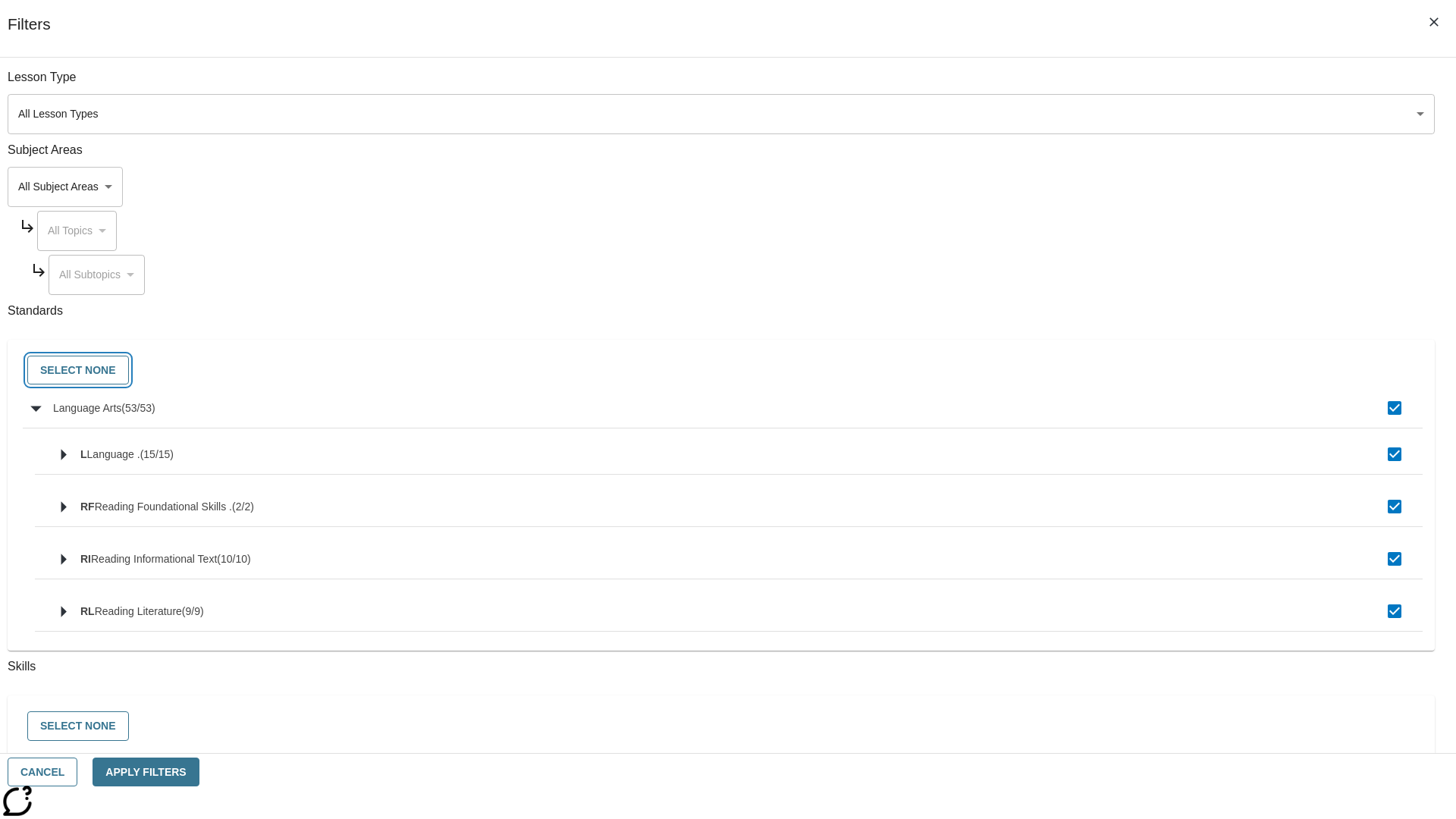
checkbox input "false"
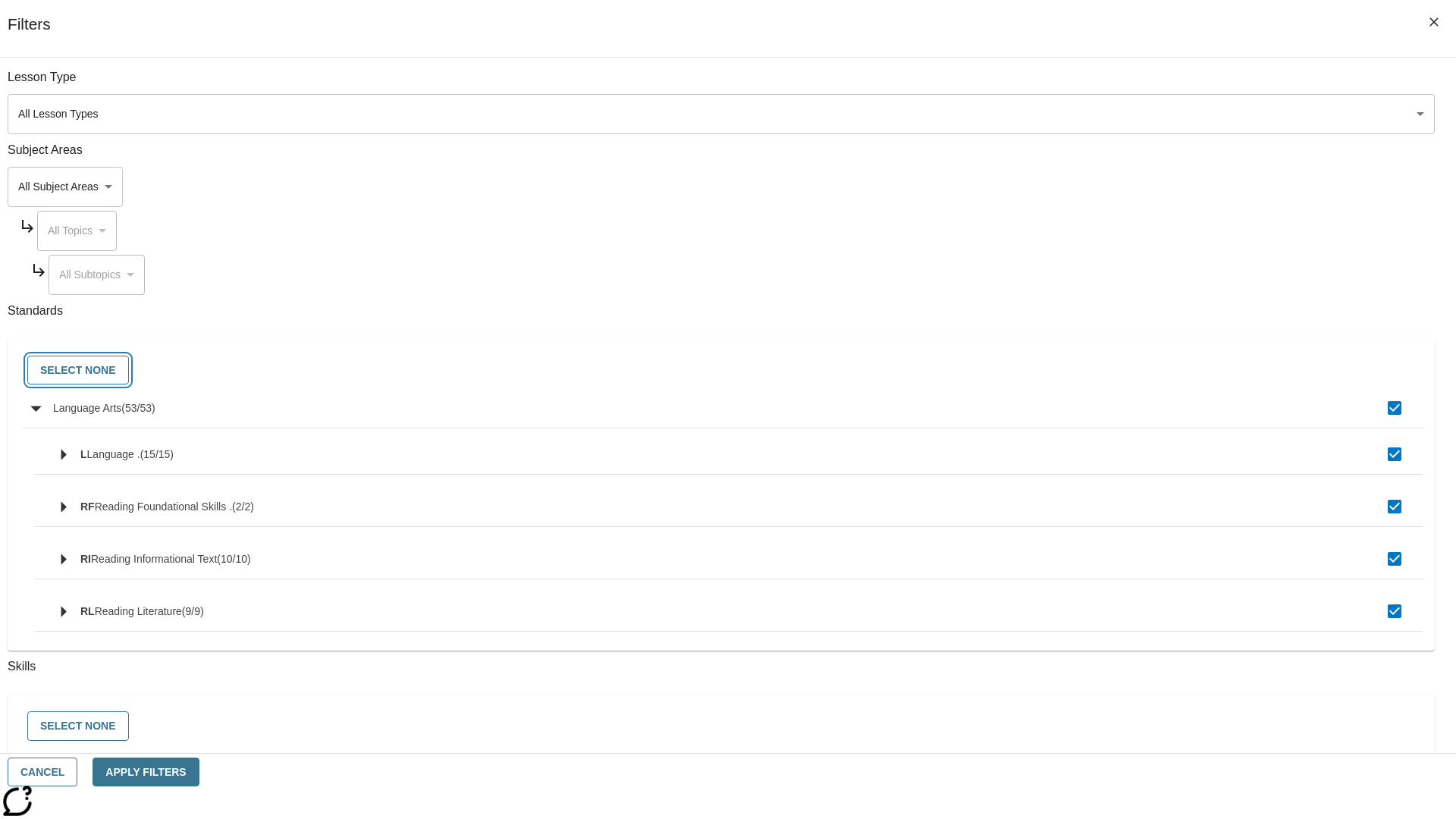
checkbox input "false"
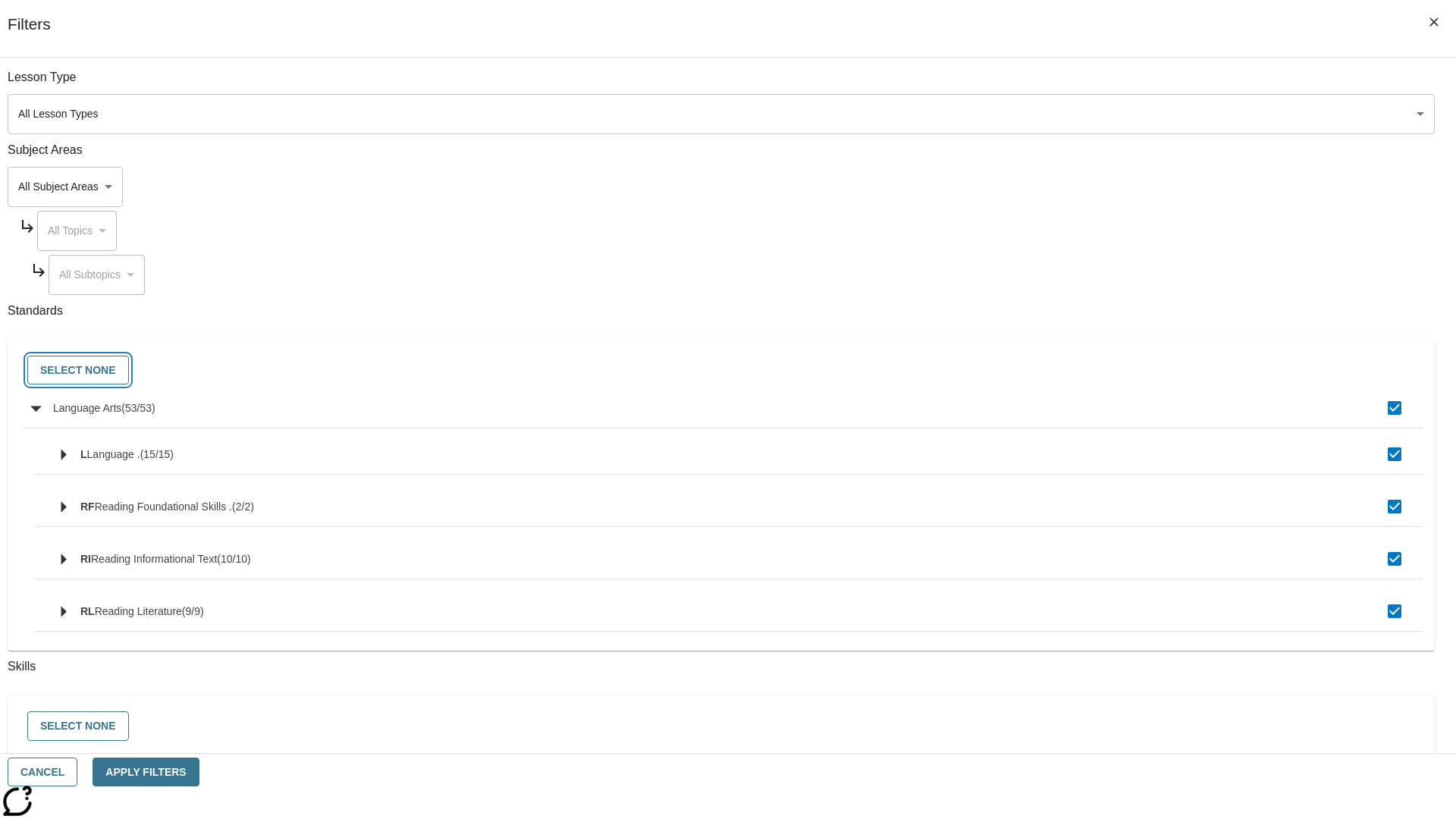
checkbox input "false"
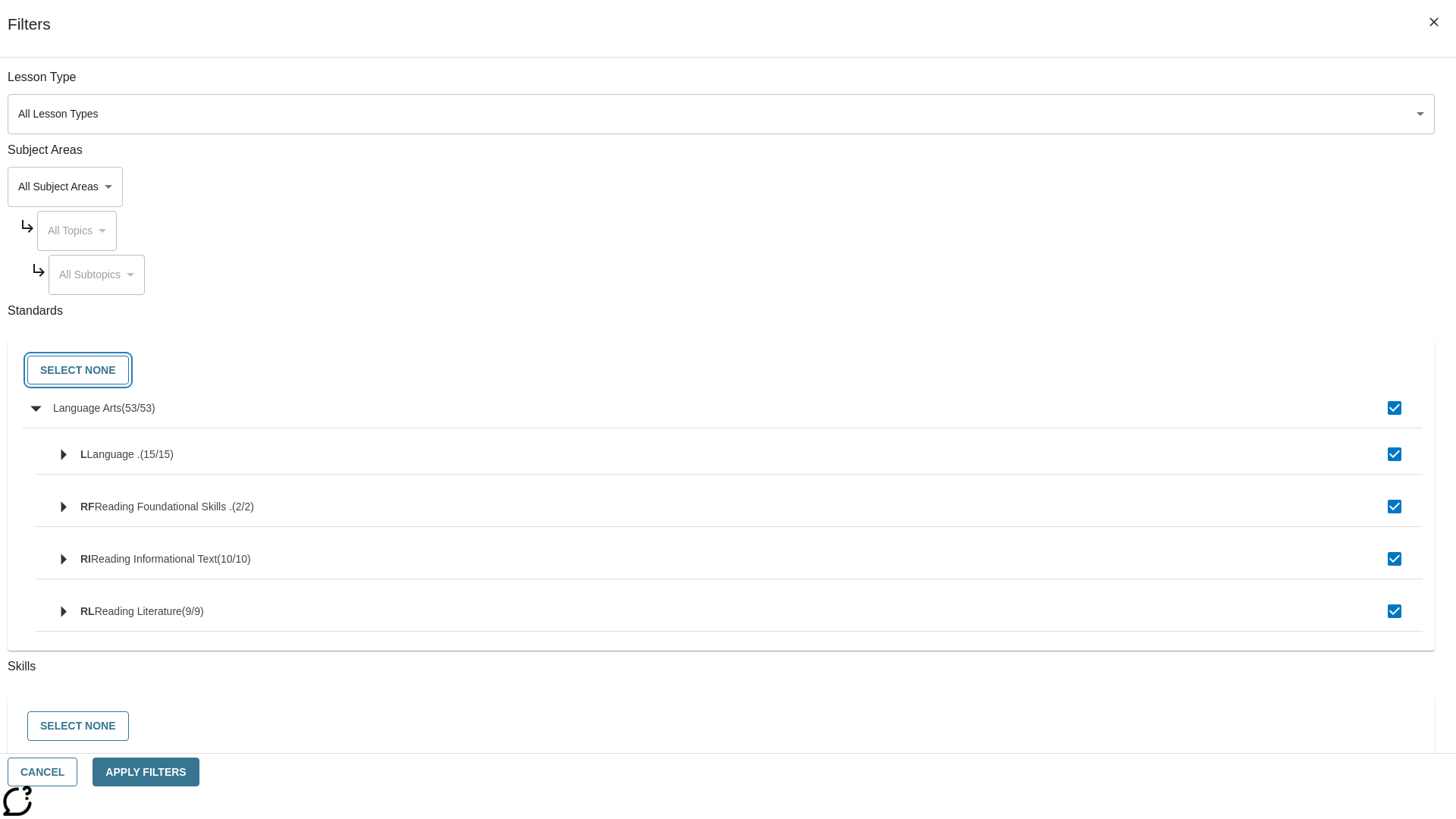
checkbox input "false"
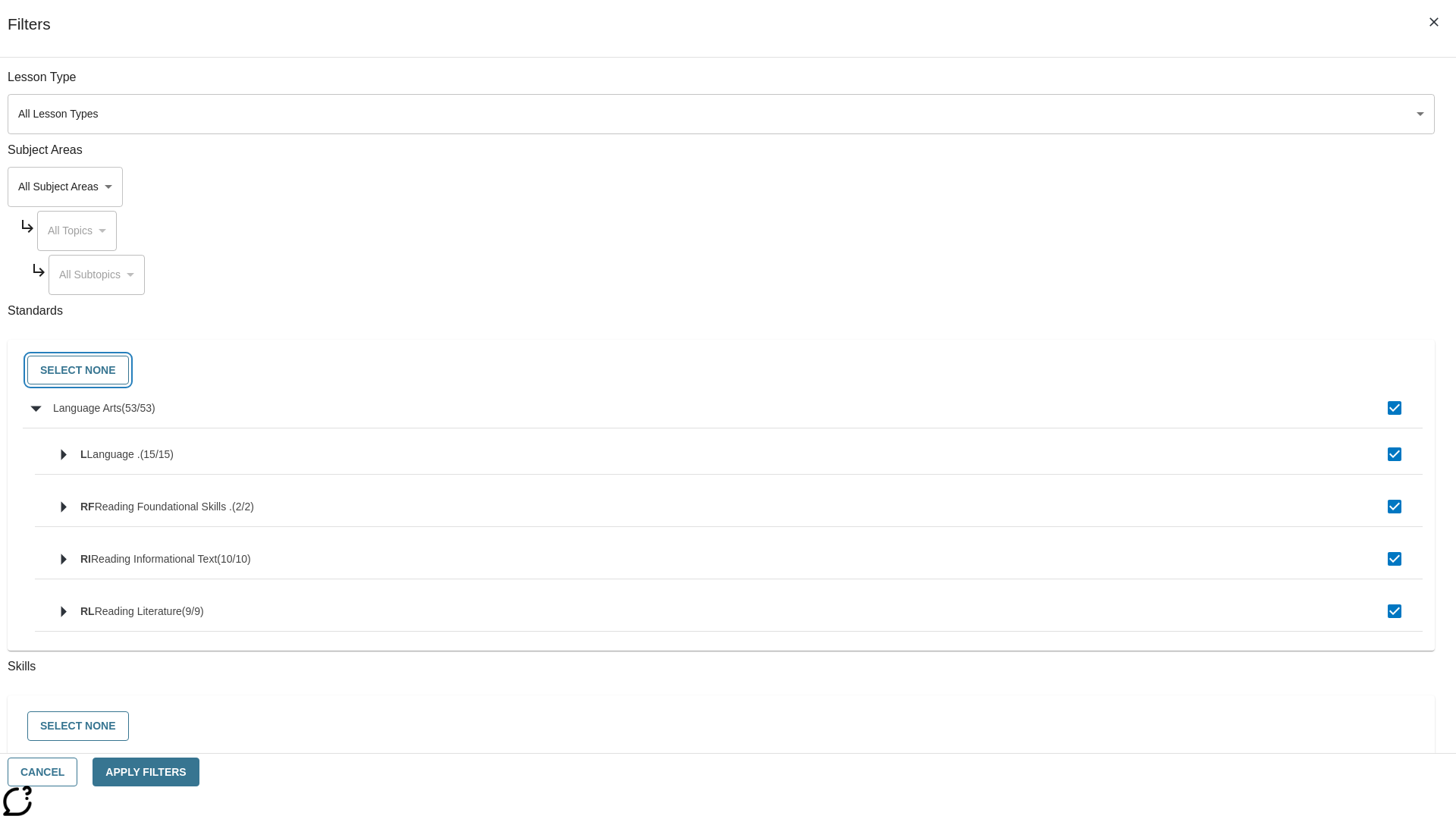
checkbox input "false"
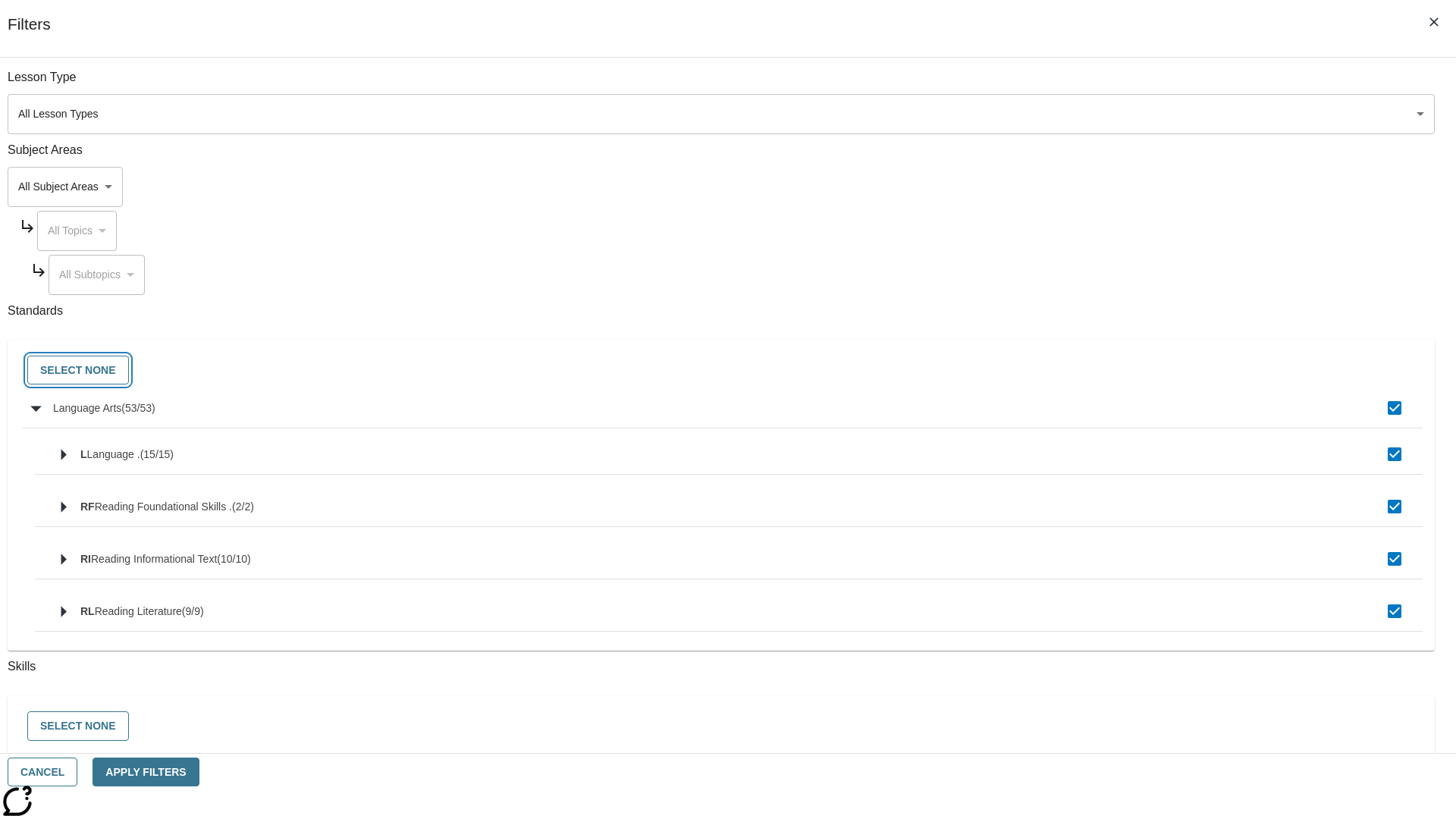
checkbox input "false"
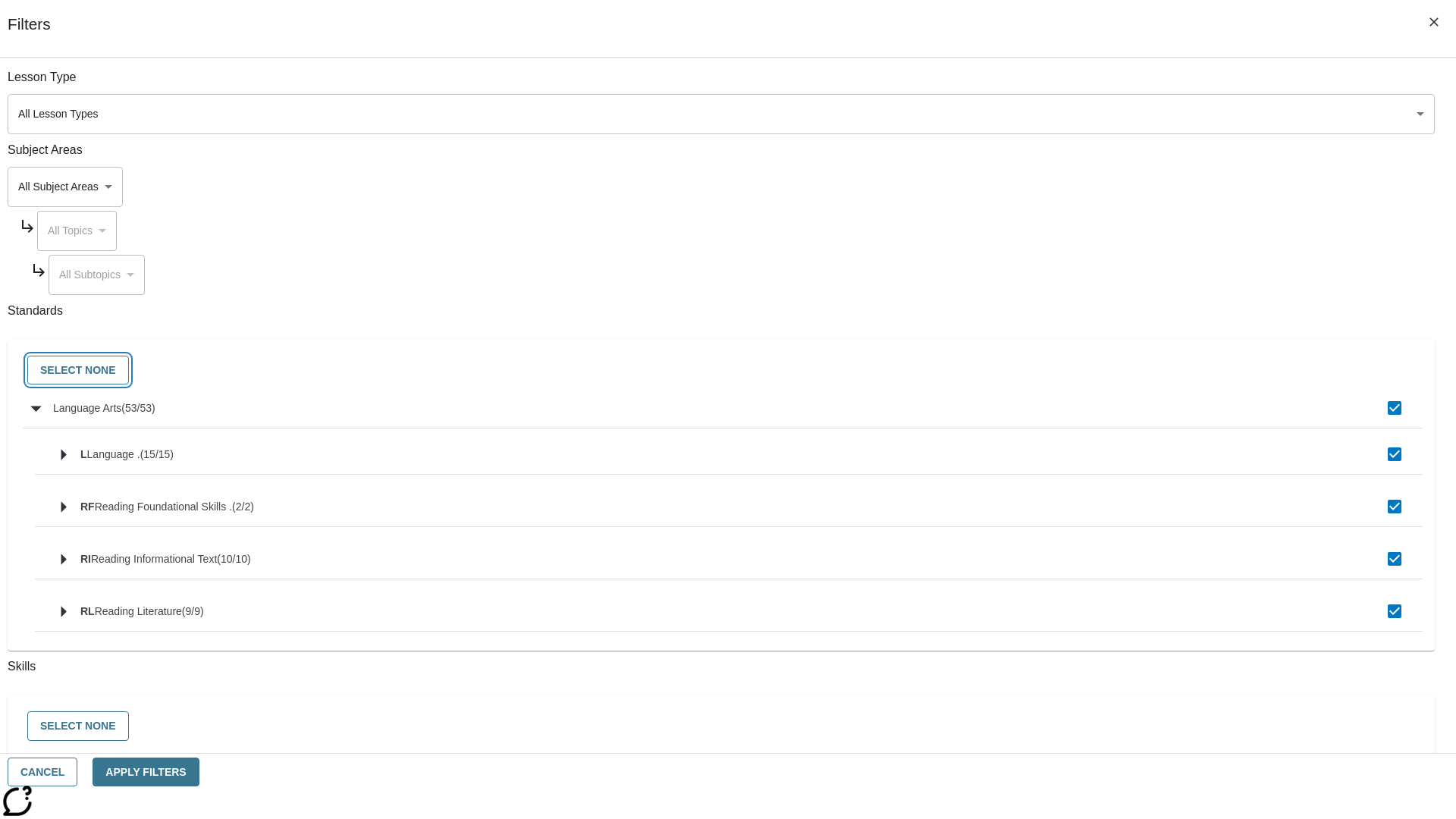
checkbox input "false"
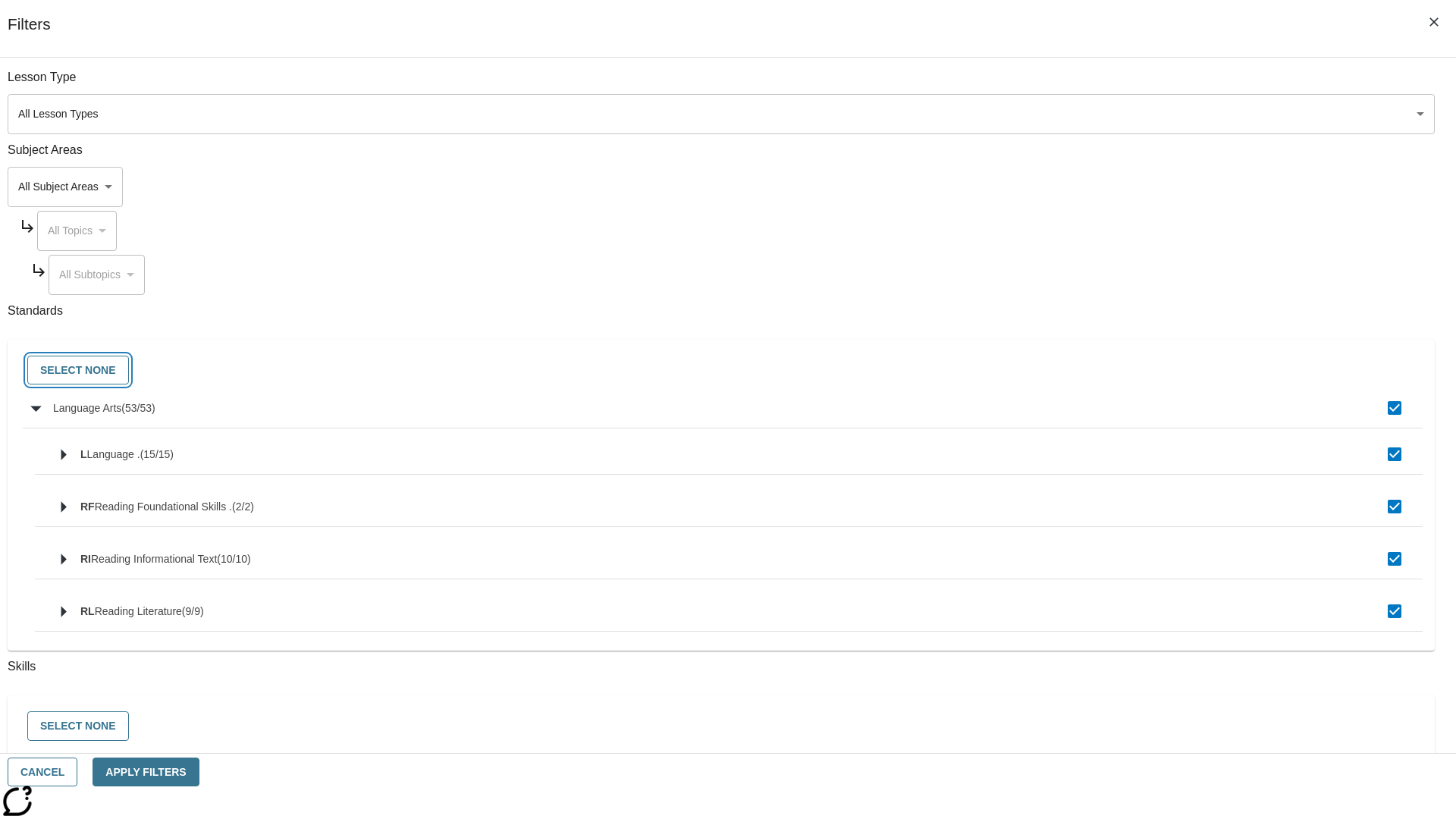
checkbox input "false"
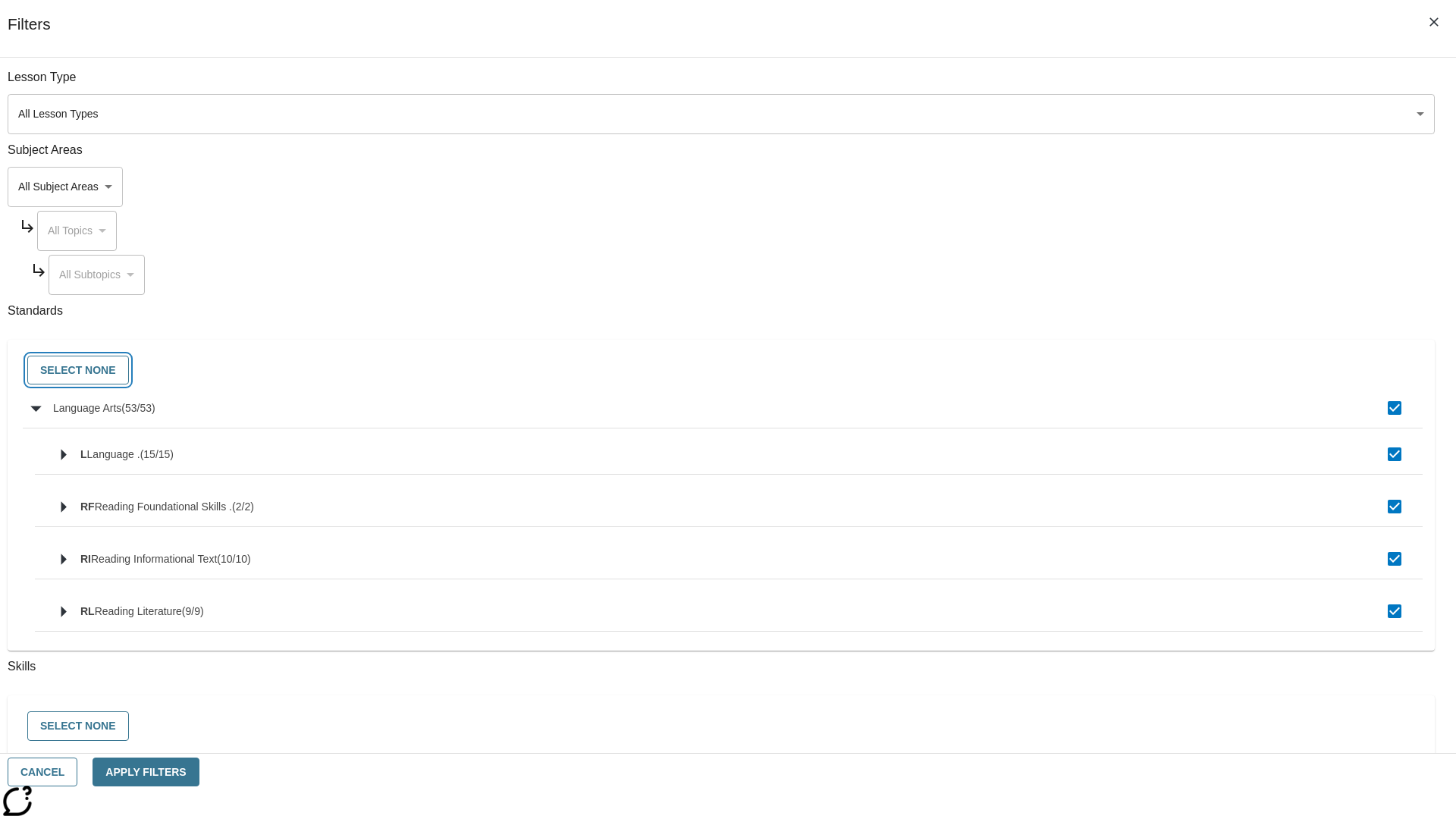
checkbox input "false"
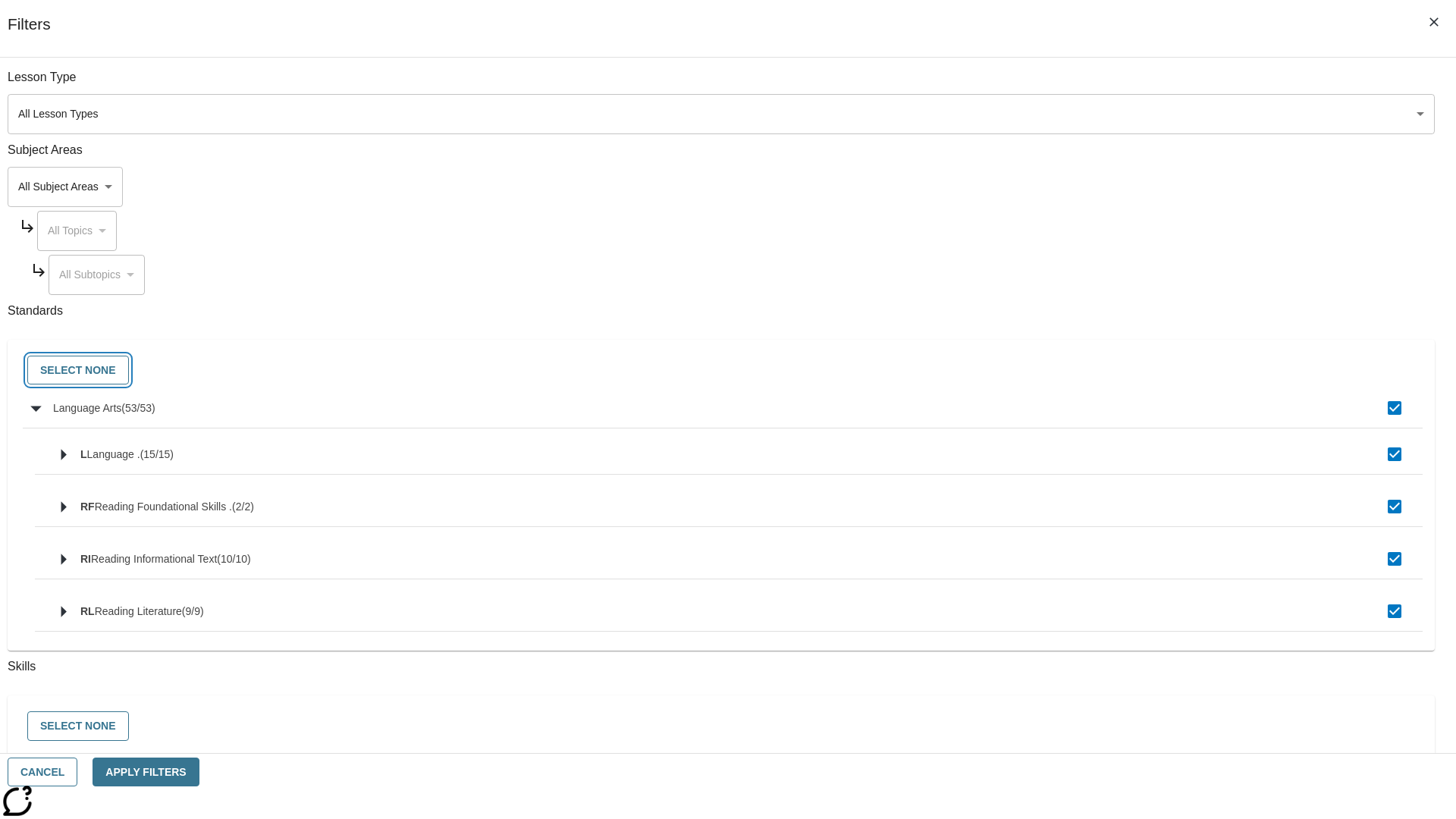
checkbox input "false"
click at [77, 772] on button "Cancel" at bounding box center [43, 772] width 69 height 30
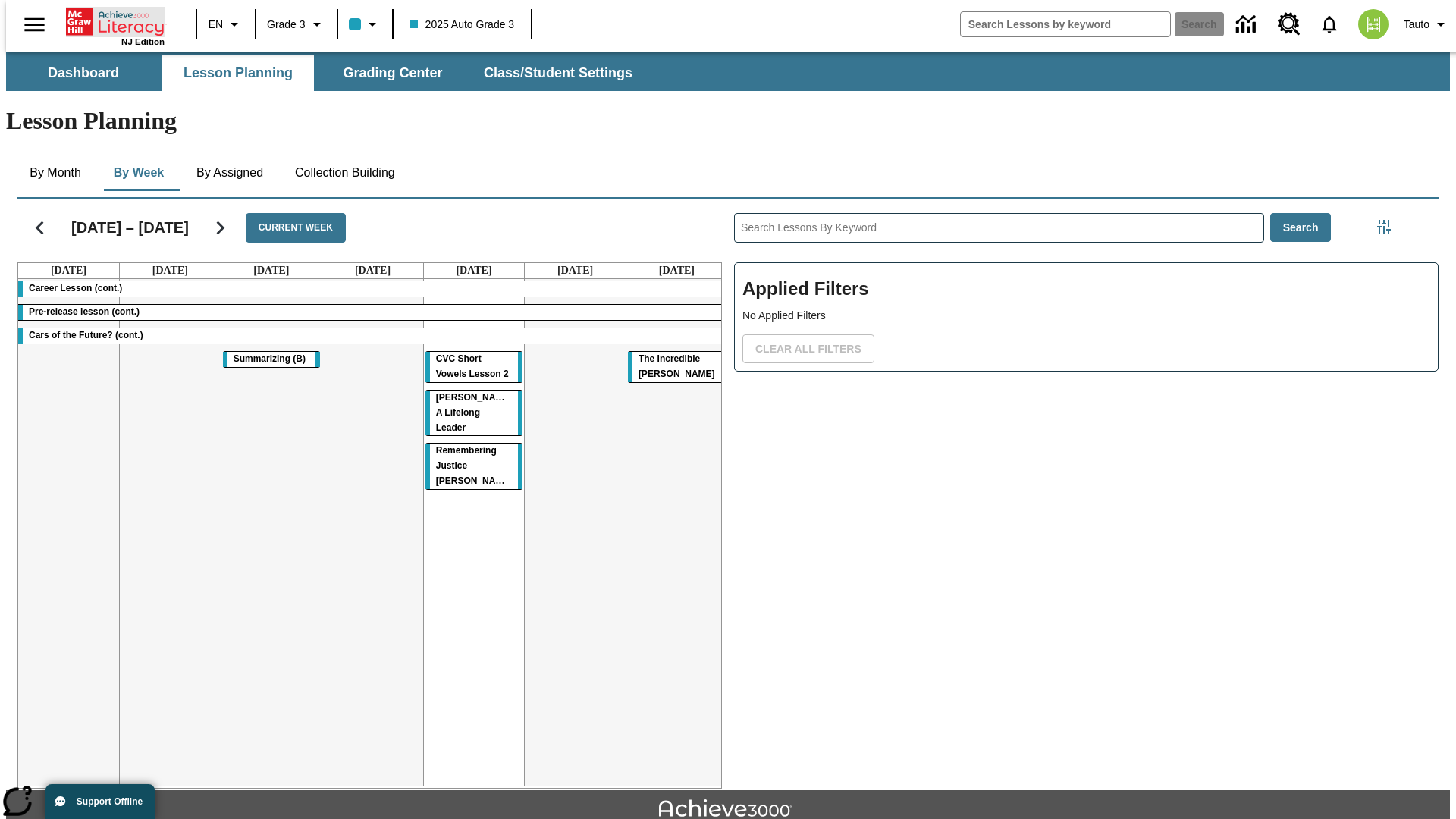
click at [109, 21] on icon "Home" at bounding box center [117, 22] width 101 height 31
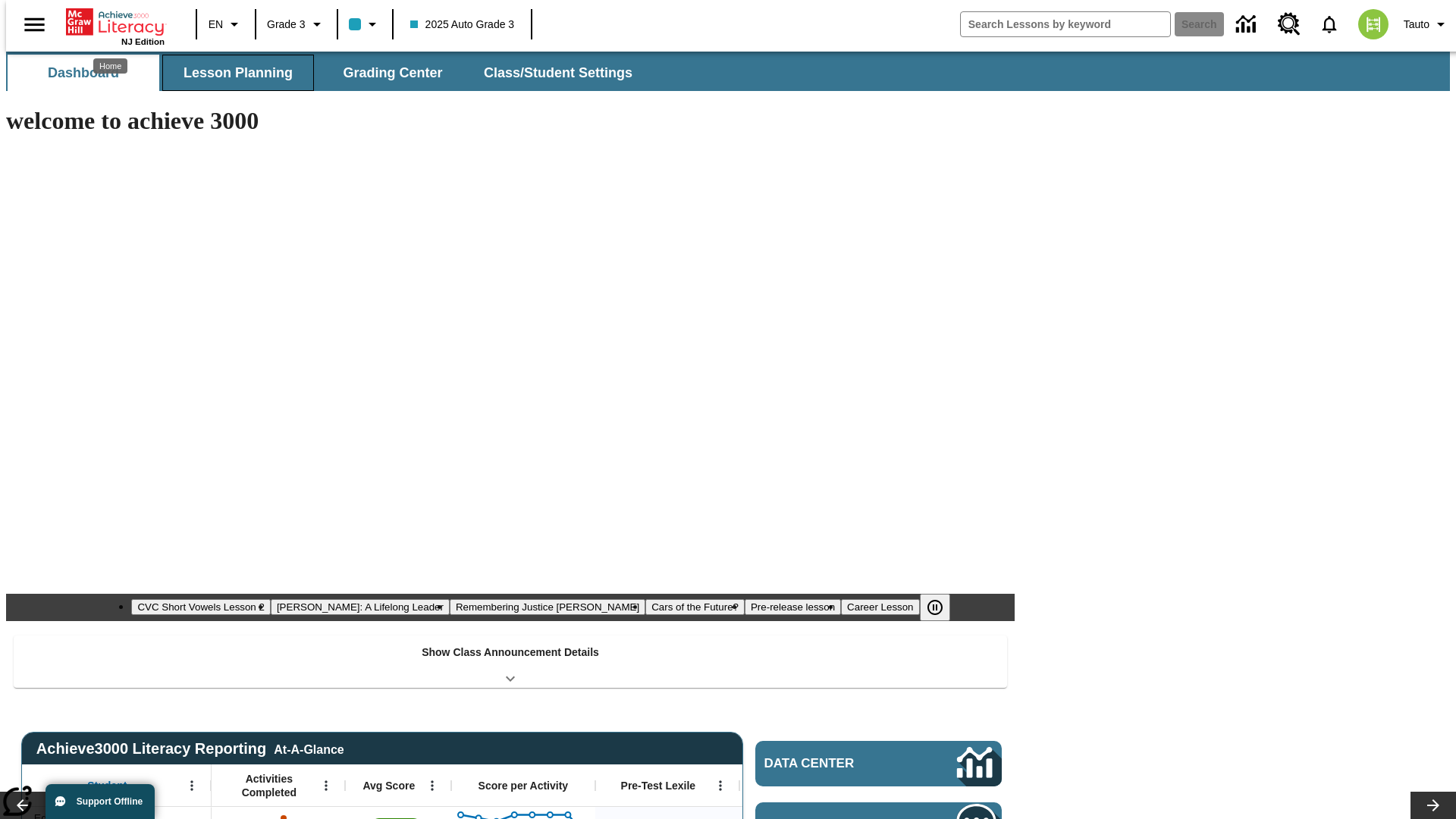
click at [232, 73] on span "Lesson Planning" at bounding box center [238, 73] width 109 height 18
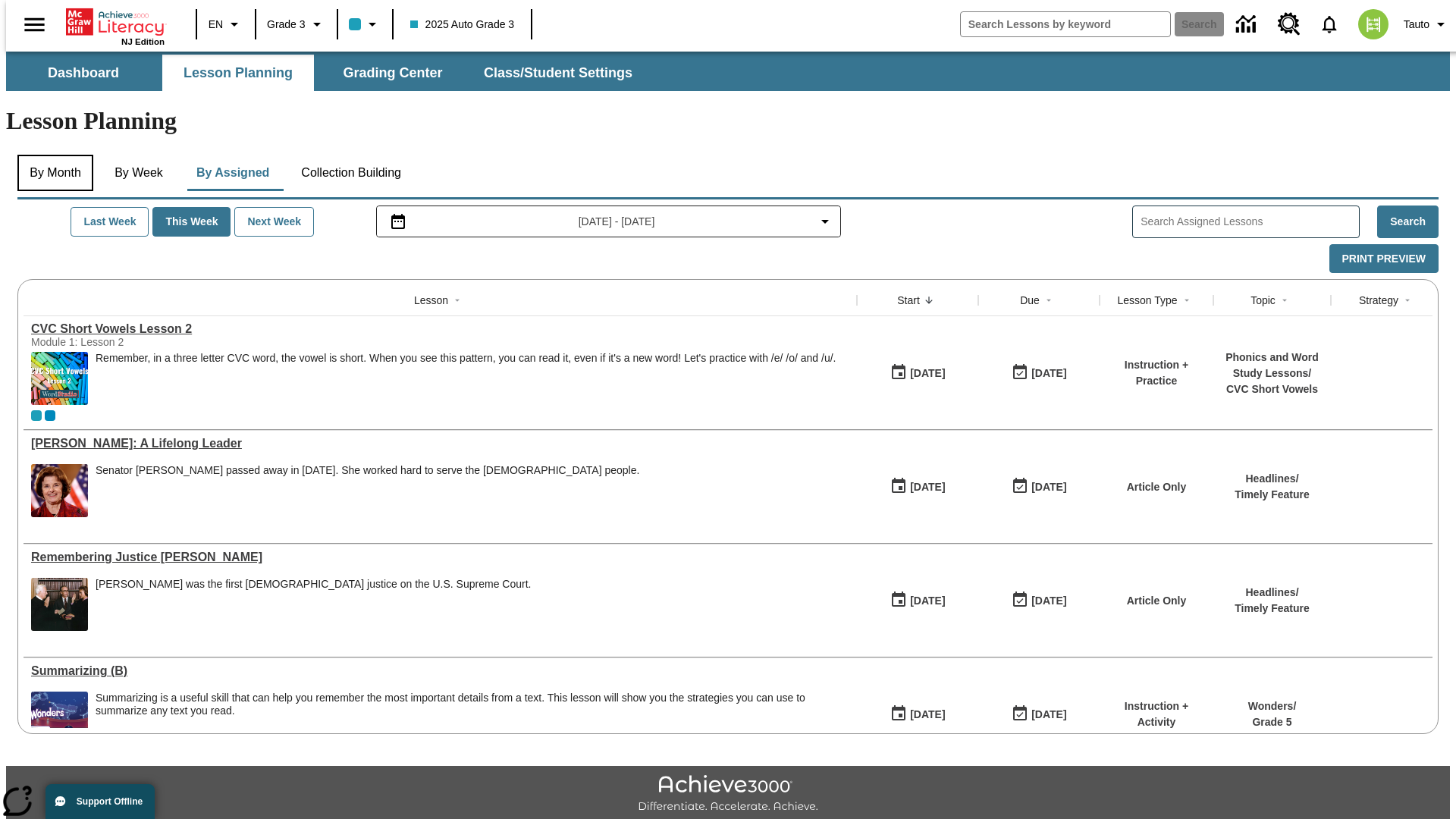
click at [50, 154] on button "By Month" at bounding box center [55, 172] width 76 height 37
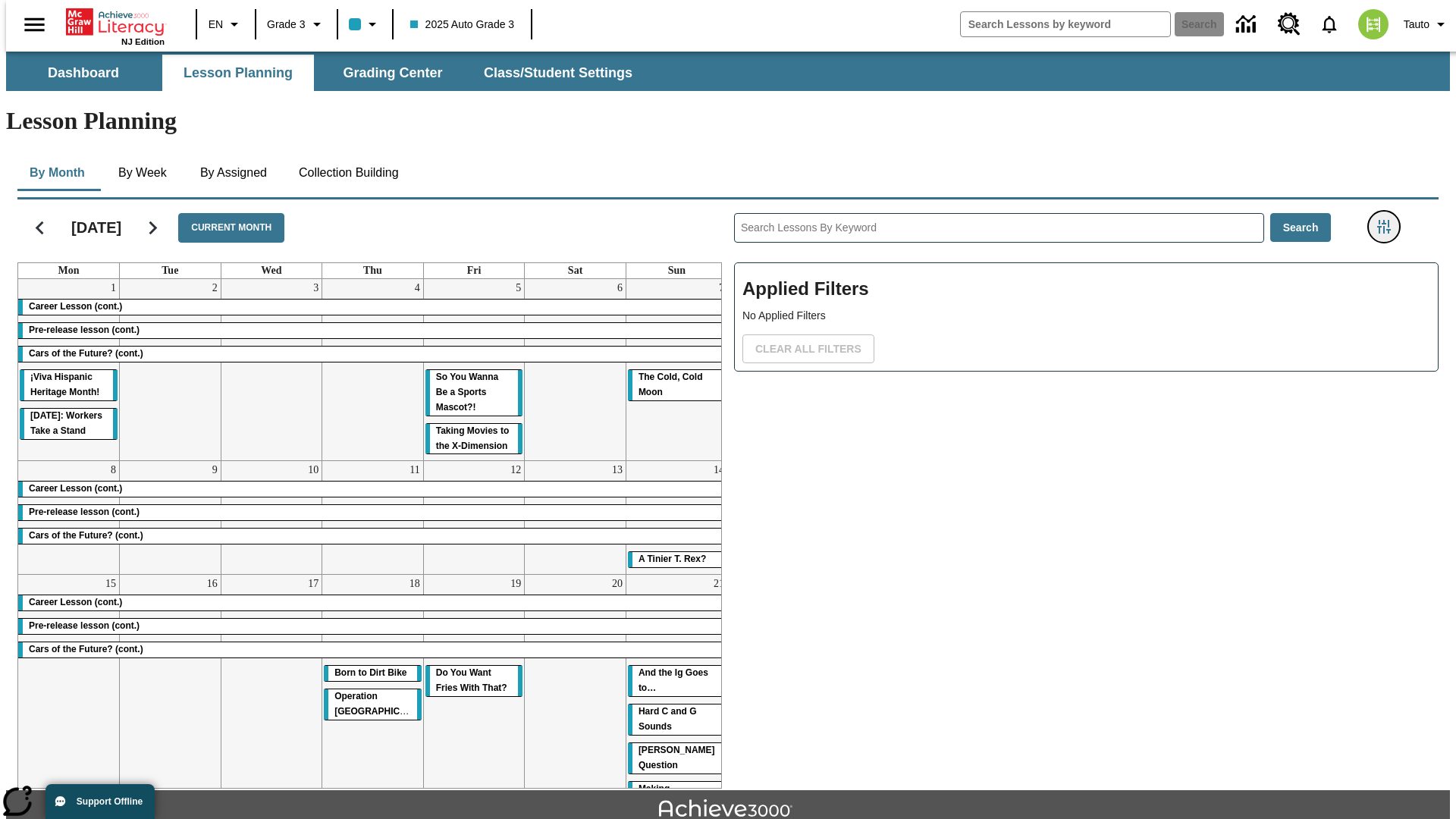
click at [1389, 220] on icon "Filters Side menu" at bounding box center [1384, 227] width 14 height 14
